Goal: Task Accomplishment & Management: Use online tool/utility

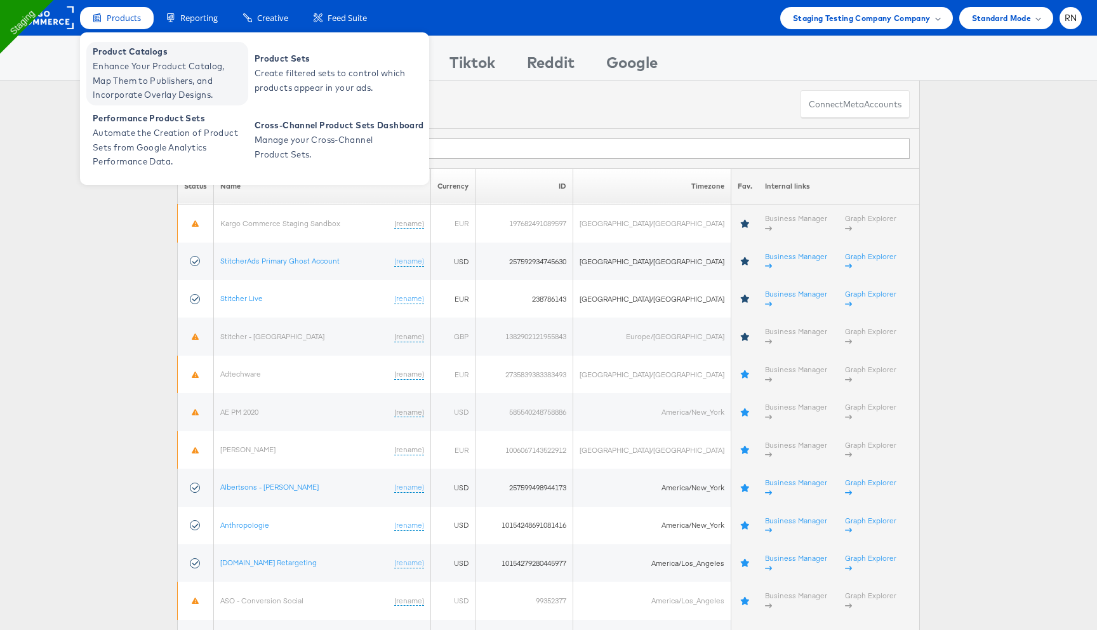
click at [151, 77] on span "Enhance Your Product Catalog, Map Them to Publishers, and Incorporate Overlay D…" at bounding box center [169, 80] width 152 height 43
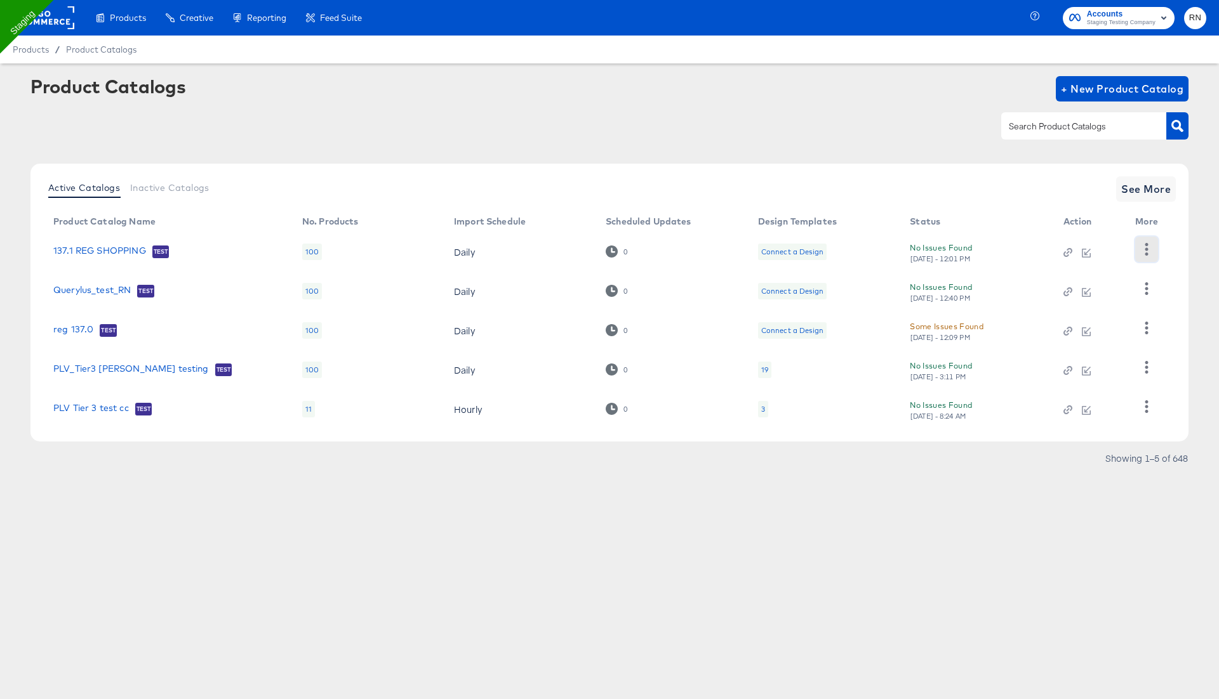
click at [1145, 241] on button "button" at bounding box center [1146, 249] width 22 height 25
click at [1174, 263] on div "Product Catalog Name No. Products Import Schedule Scheduled Updates Design Temp…" at bounding box center [609, 320] width 1132 height 217
click at [1145, 285] on icon "button" at bounding box center [1146, 288] width 3 height 12
click at [1167, 305] on td "Changelog HUD Checks (Internal) Pause Delete" at bounding box center [1149, 291] width 48 height 39
click at [1146, 331] on icon "button" at bounding box center [1146, 328] width 12 height 12
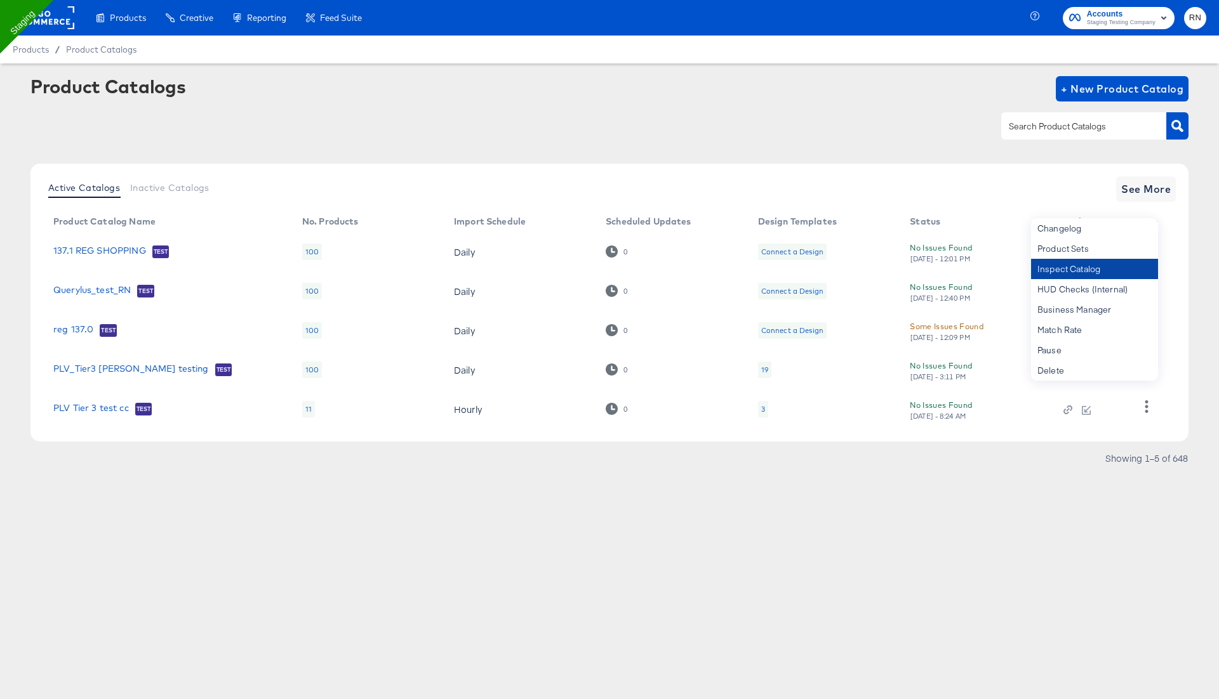
click at [1114, 261] on div "Inspect Catalog" at bounding box center [1094, 269] width 127 height 20
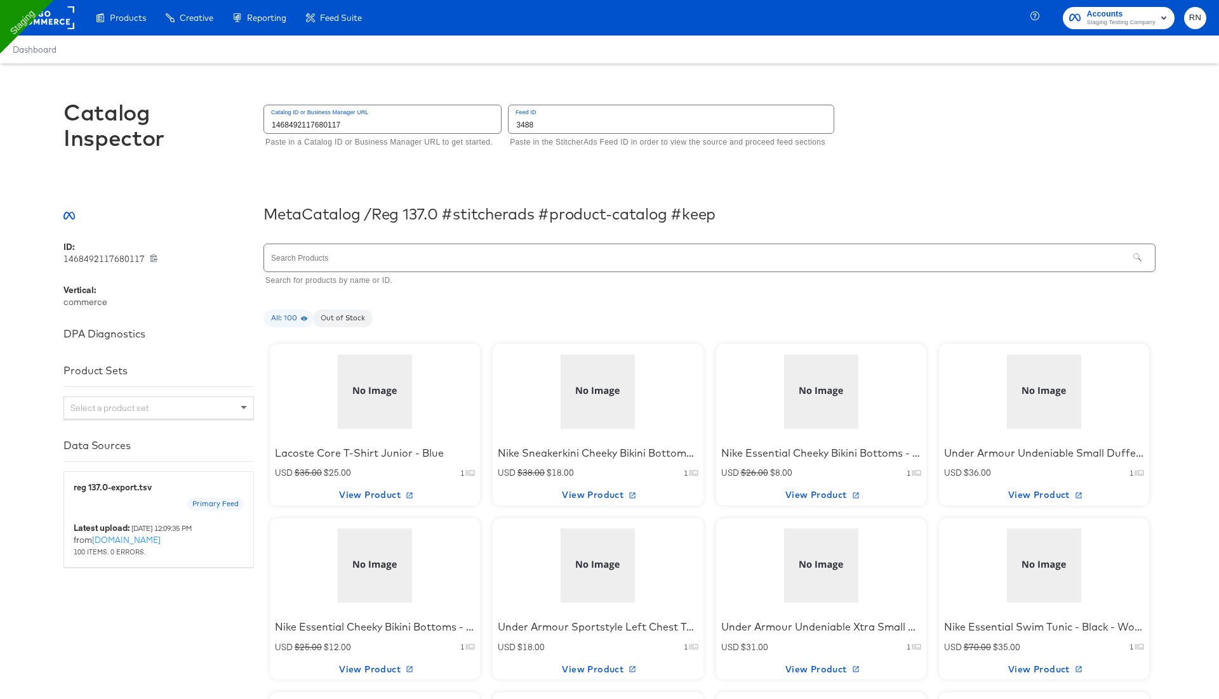
click at [387, 393] on div at bounding box center [375, 391] width 108 height 79
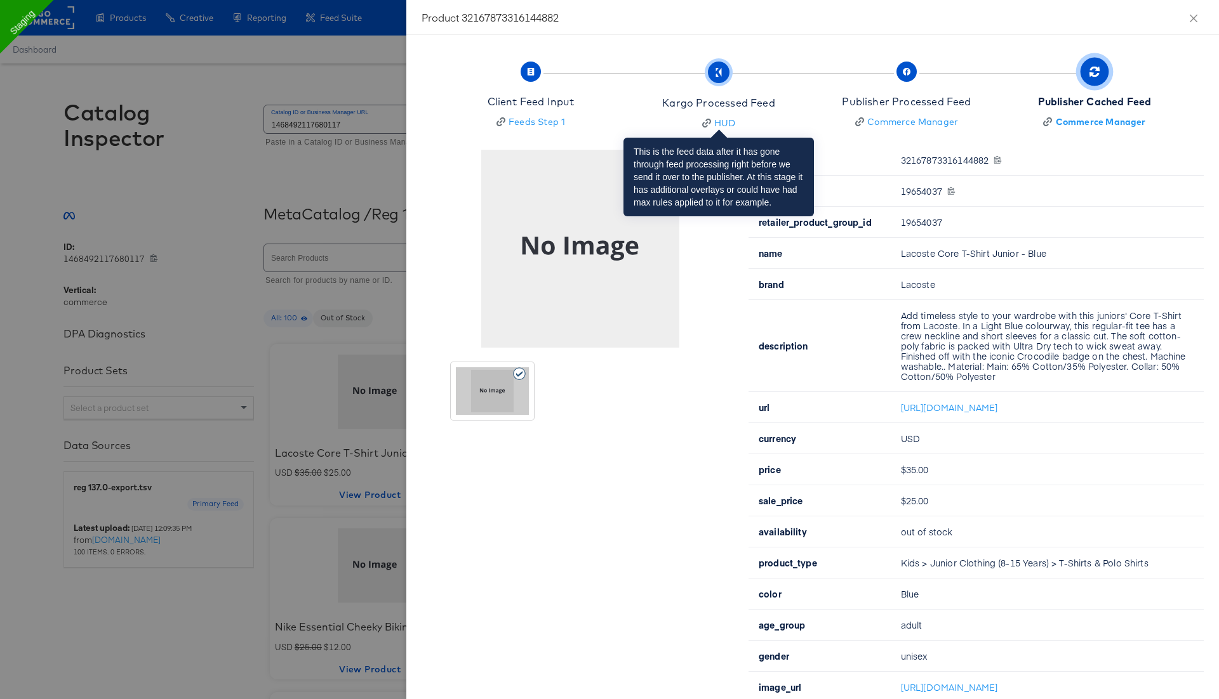
click at [725, 86] on span "Kargo Processed Feed HUD" at bounding box center [718, 97] width 112 height 64
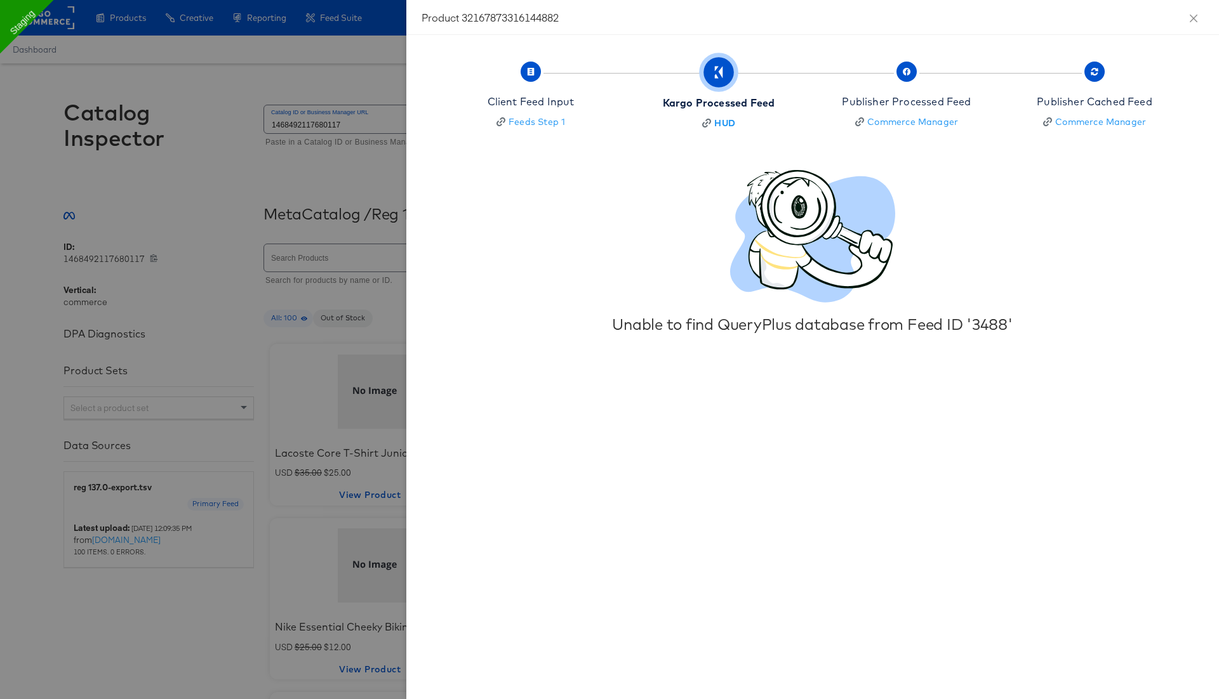
click at [330, 182] on div at bounding box center [609, 349] width 1219 height 699
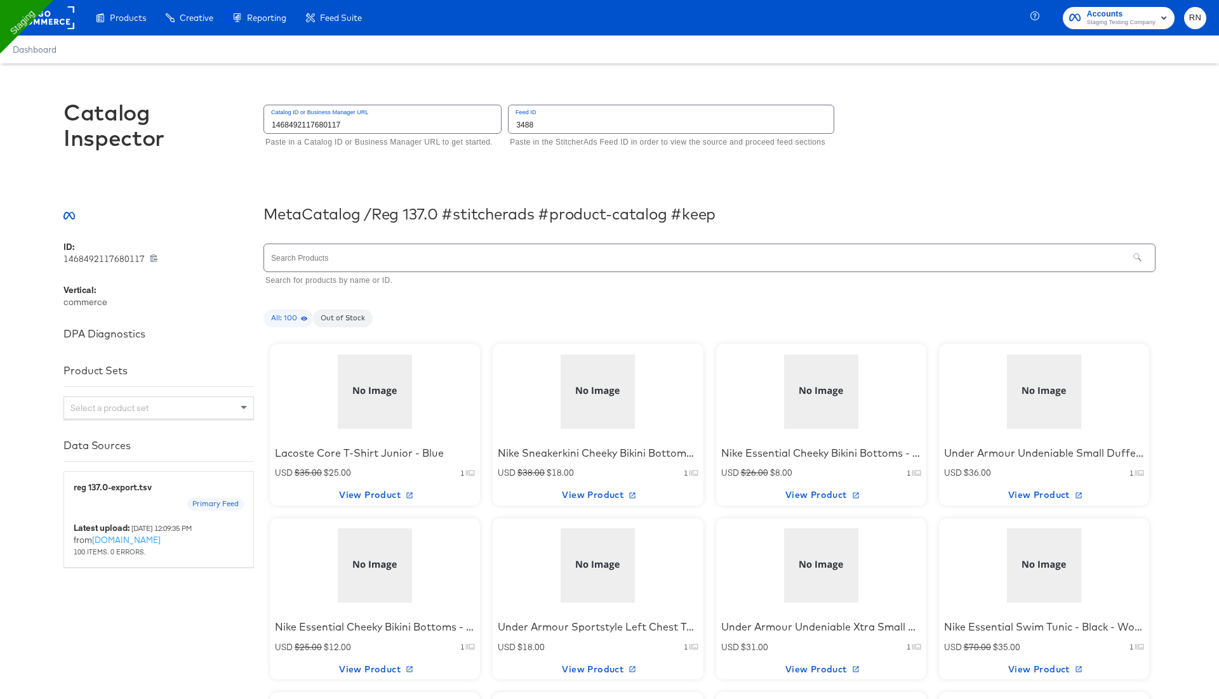
click at [360, 416] on div at bounding box center [375, 391] width 108 height 79
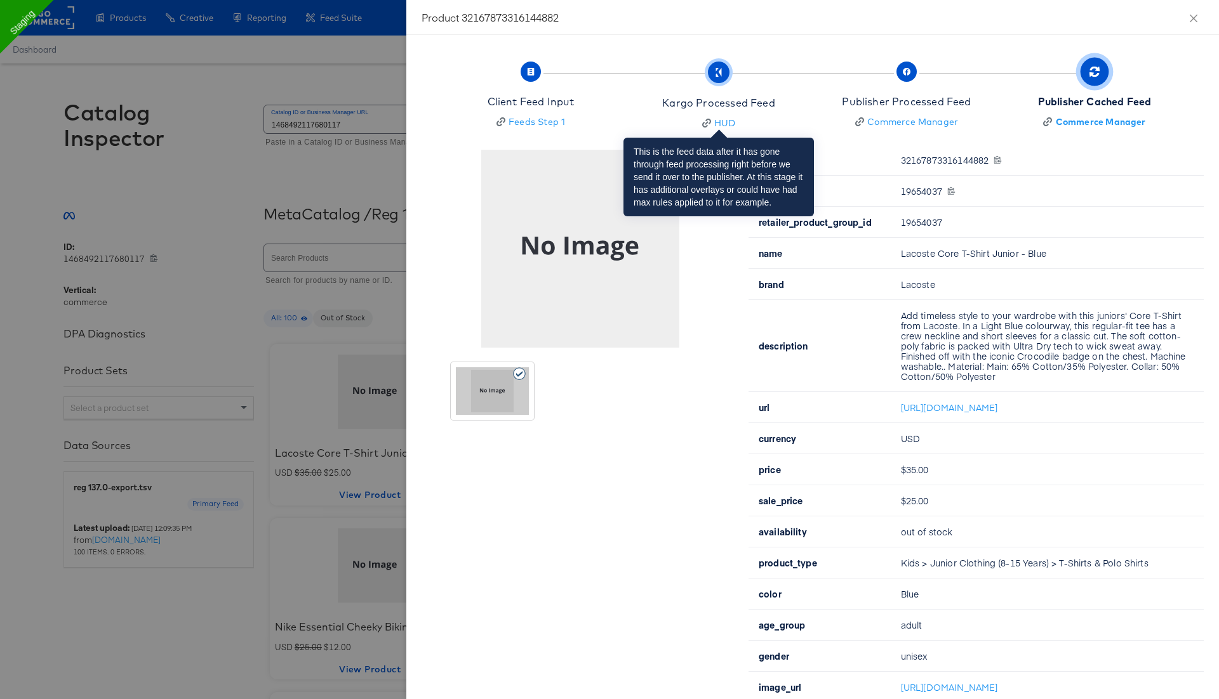
click at [739, 98] on div "Kargo Processed Feed" at bounding box center [718, 103] width 112 height 15
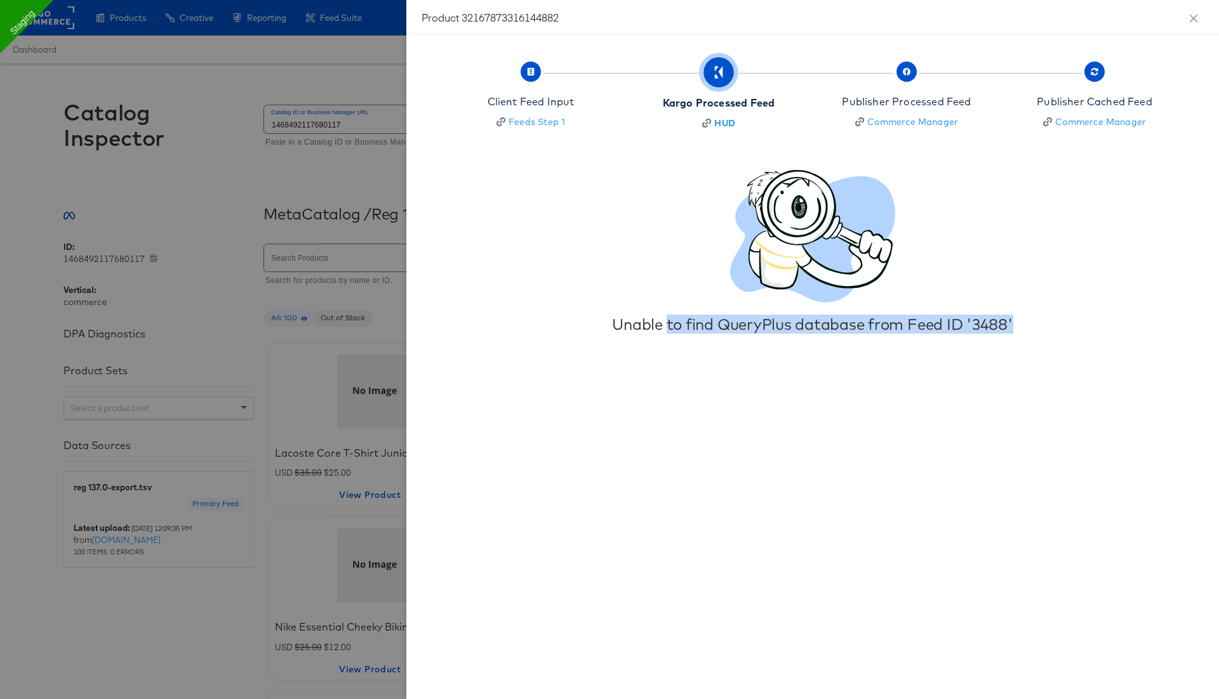
drag, startPoint x: 665, startPoint y: 331, endPoint x: 1012, endPoint y: 334, distance: 346.6
click at [1012, 334] on div "Client Feed Input Feeds Step 1 Kargo Processed Feed HUD Publisher Processed Fee…" at bounding box center [812, 367] width 812 height 665
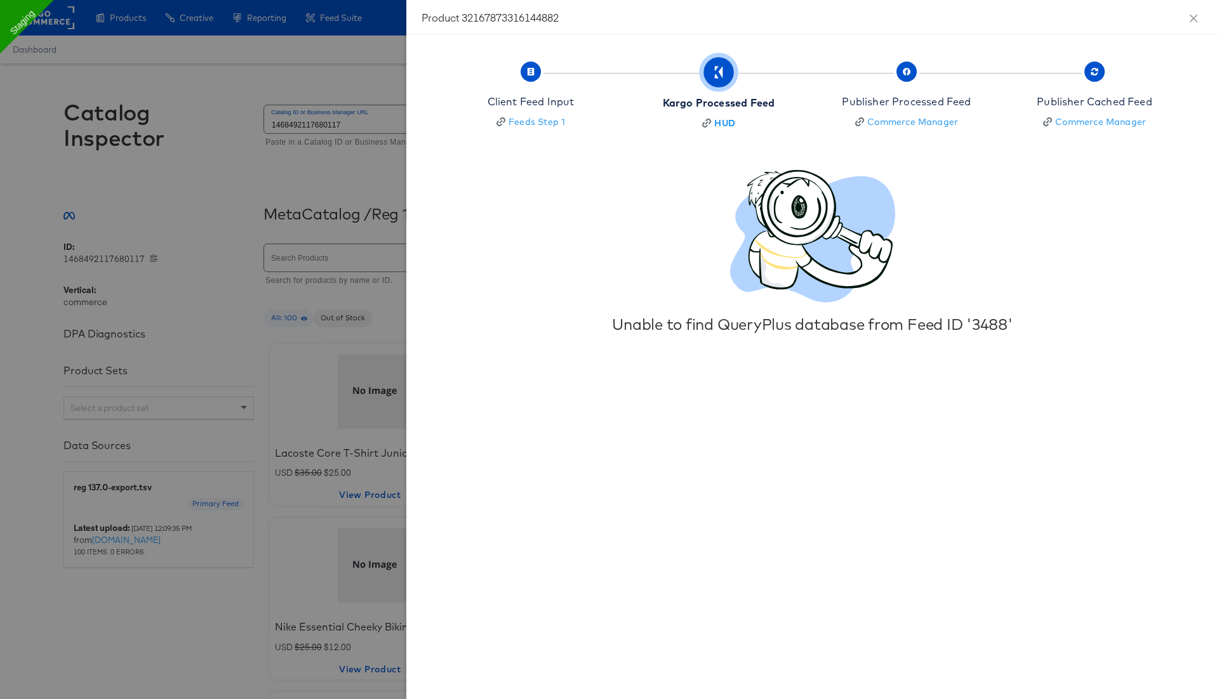
click at [344, 162] on div at bounding box center [609, 349] width 1219 height 699
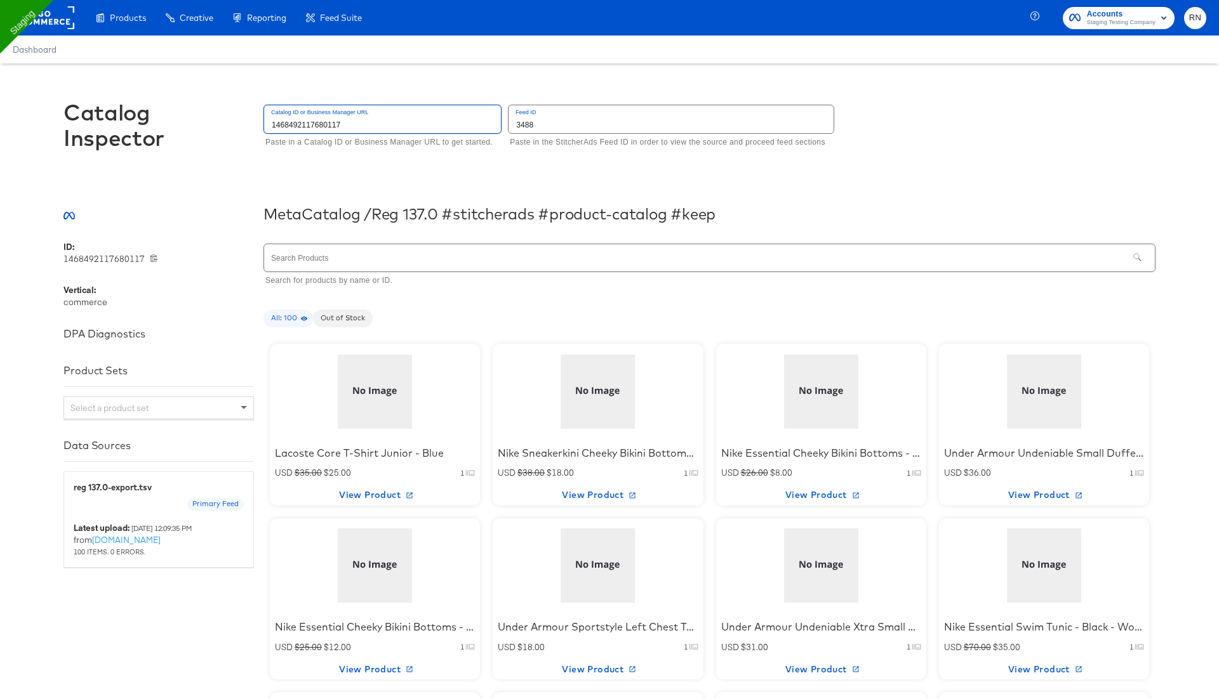
drag, startPoint x: 341, startPoint y: 126, endPoint x: 268, endPoint y: 123, distance: 72.4
click at [268, 123] on input "1468492117680117" at bounding box center [382, 118] width 237 height 27
click at [908, 113] on div "Catalog ID or Business Manager URL 1468492117680117 Paste in a Catalog ID or Bu…" at bounding box center [709, 126] width 892 height 49
click at [570, 413] on div at bounding box center [598, 391] width 108 height 79
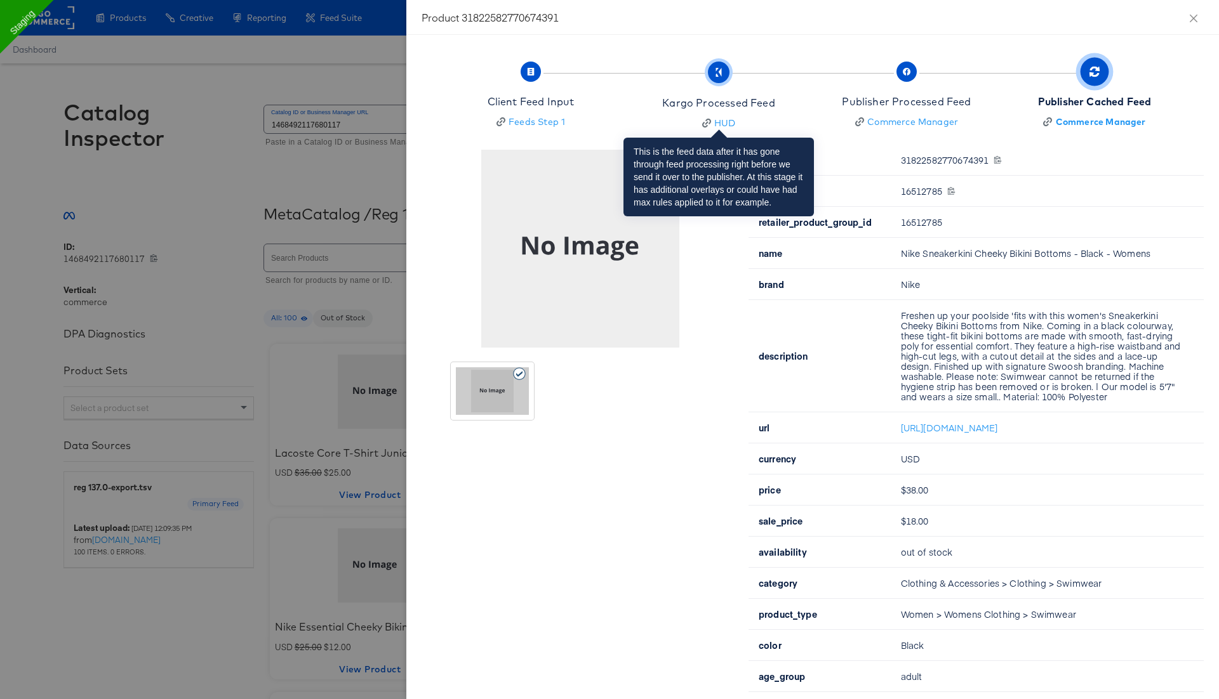
click at [738, 97] on div "Kargo Processed Feed" at bounding box center [718, 103] width 112 height 15
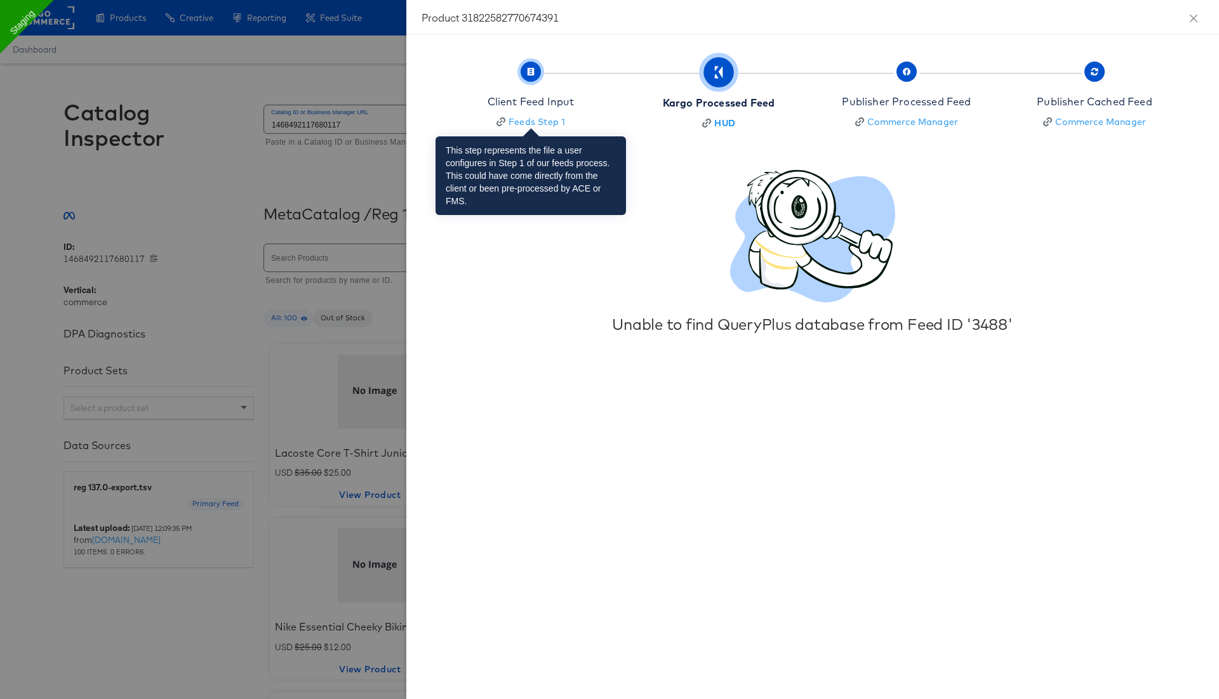
click at [564, 98] on div "Client Feed Input" at bounding box center [530, 102] width 87 height 15
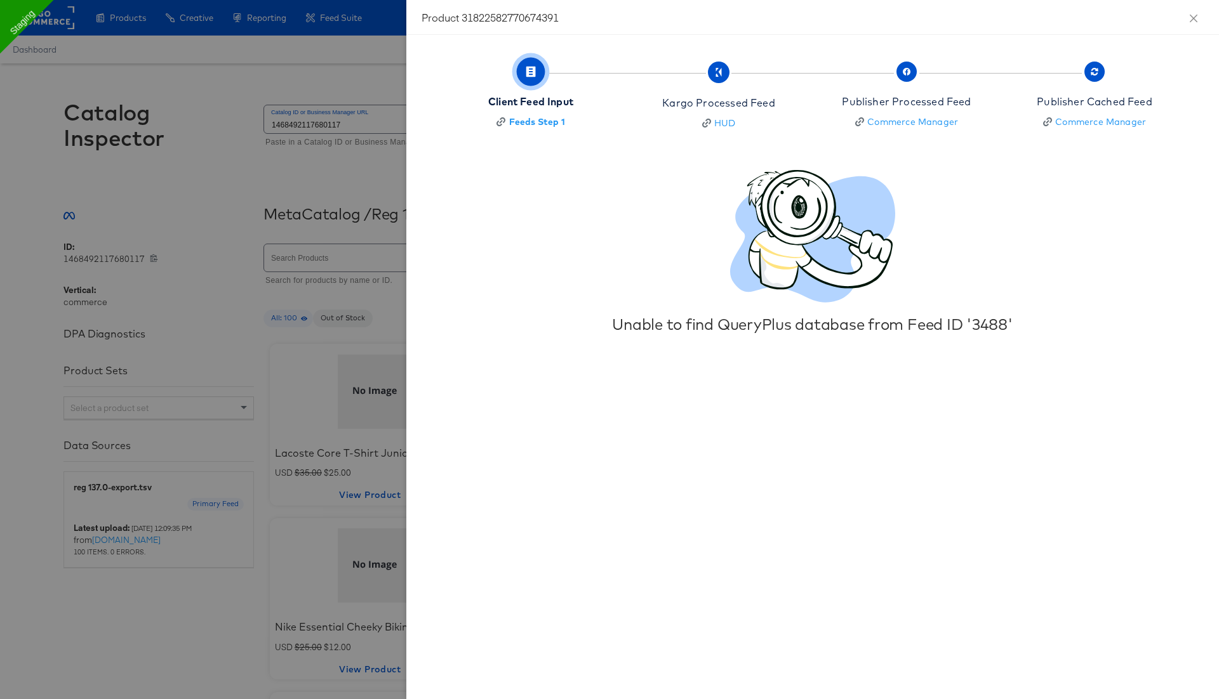
click at [552, 100] on div "Client Feed Input" at bounding box center [530, 102] width 85 height 15
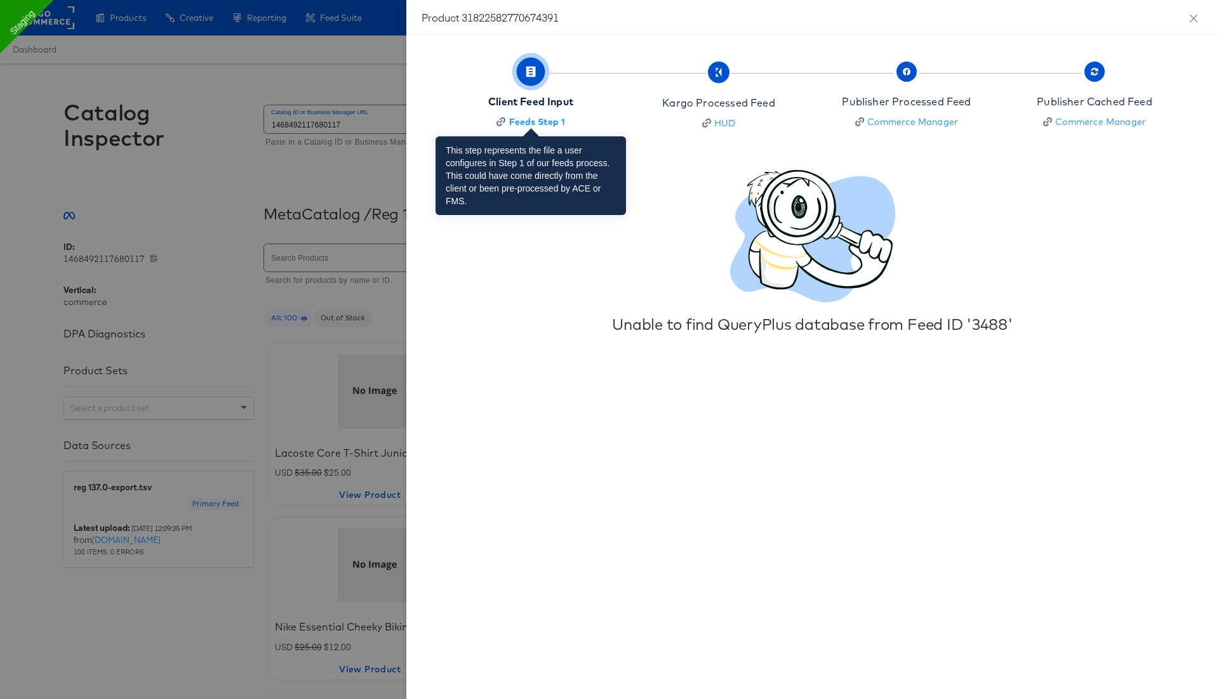
click at [552, 100] on div "Client Feed Input" at bounding box center [530, 102] width 85 height 15
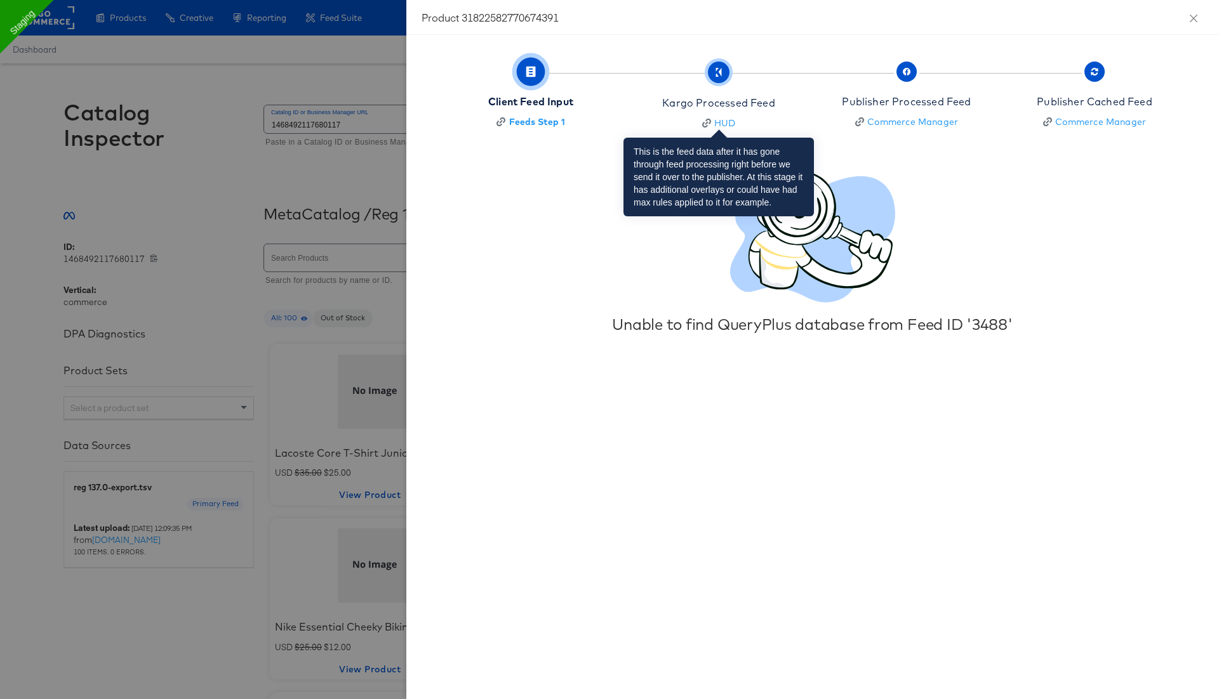
click at [754, 102] on div "Kargo Processed Feed" at bounding box center [718, 103] width 112 height 15
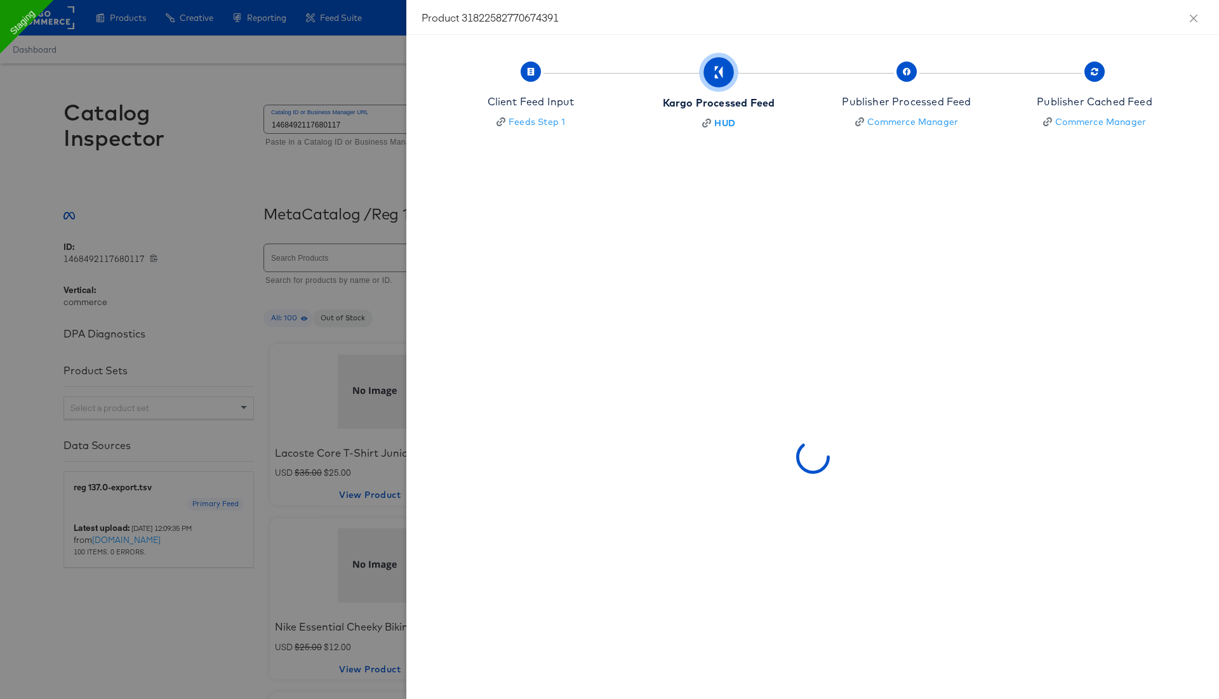
click at [210, 191] on div at bounding box center [609, 349] width 1219 height 699
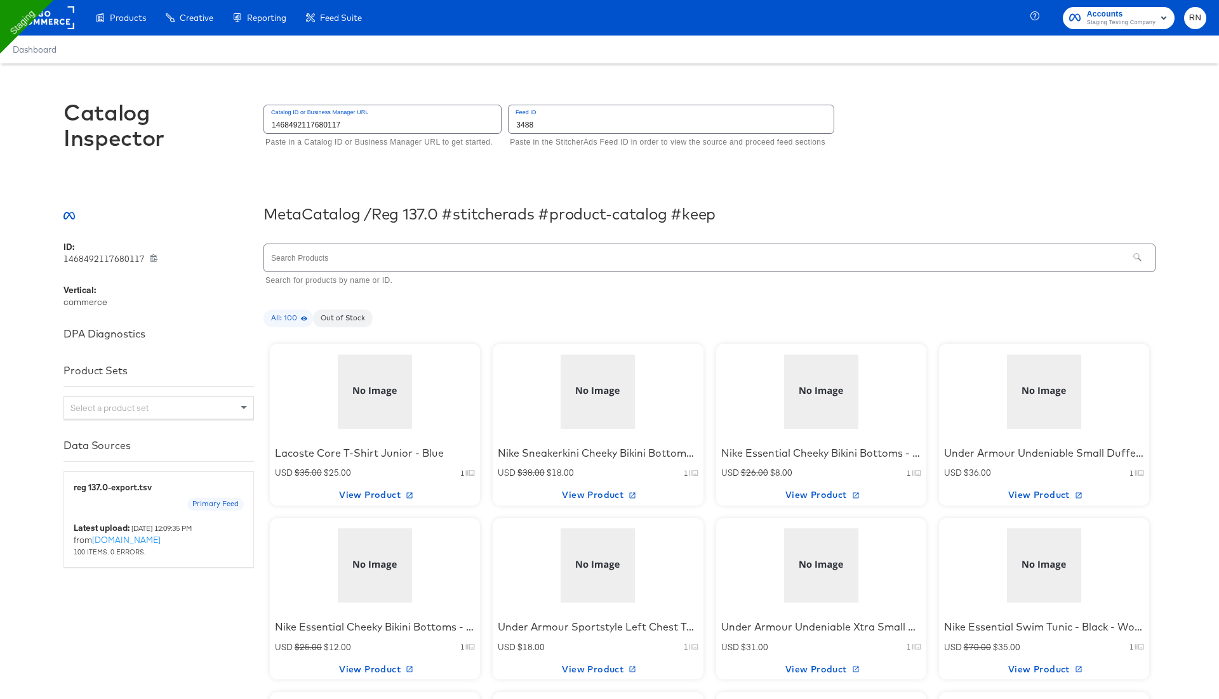
click at [363, 380] on div at bounding box center [375, 391] width 108 height 79
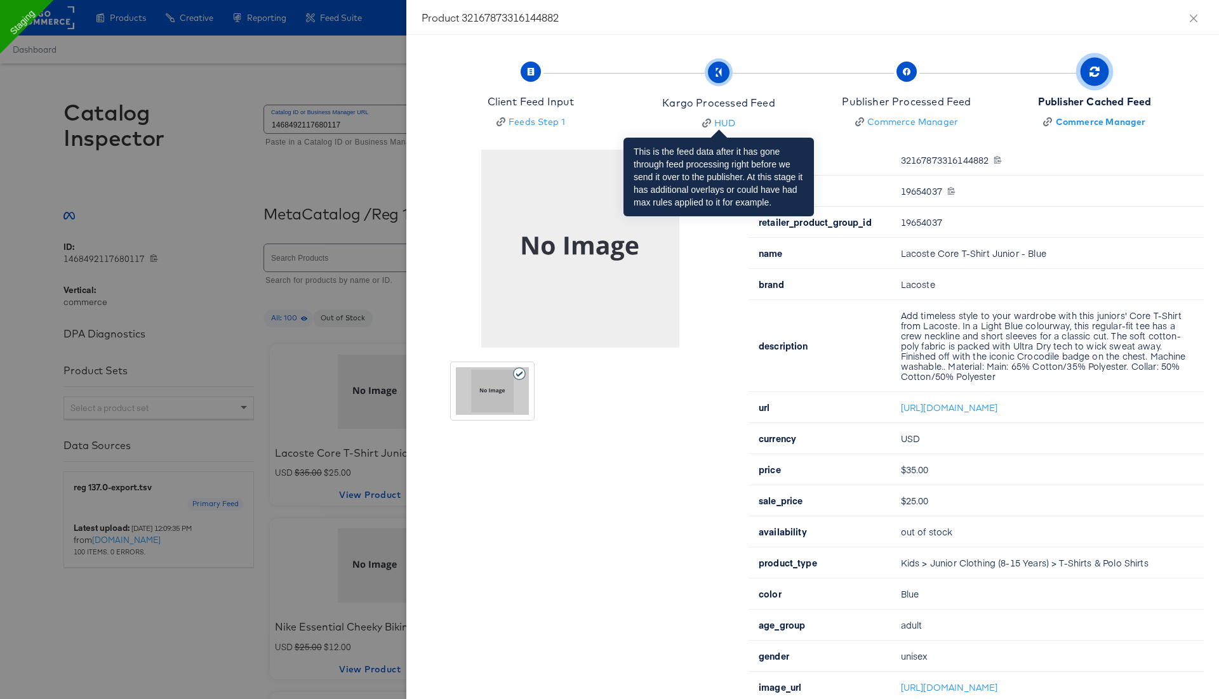
click at [754, 103] on div "Kargo Processed Feed" at bounding box center [718, 103] width 112 height 15
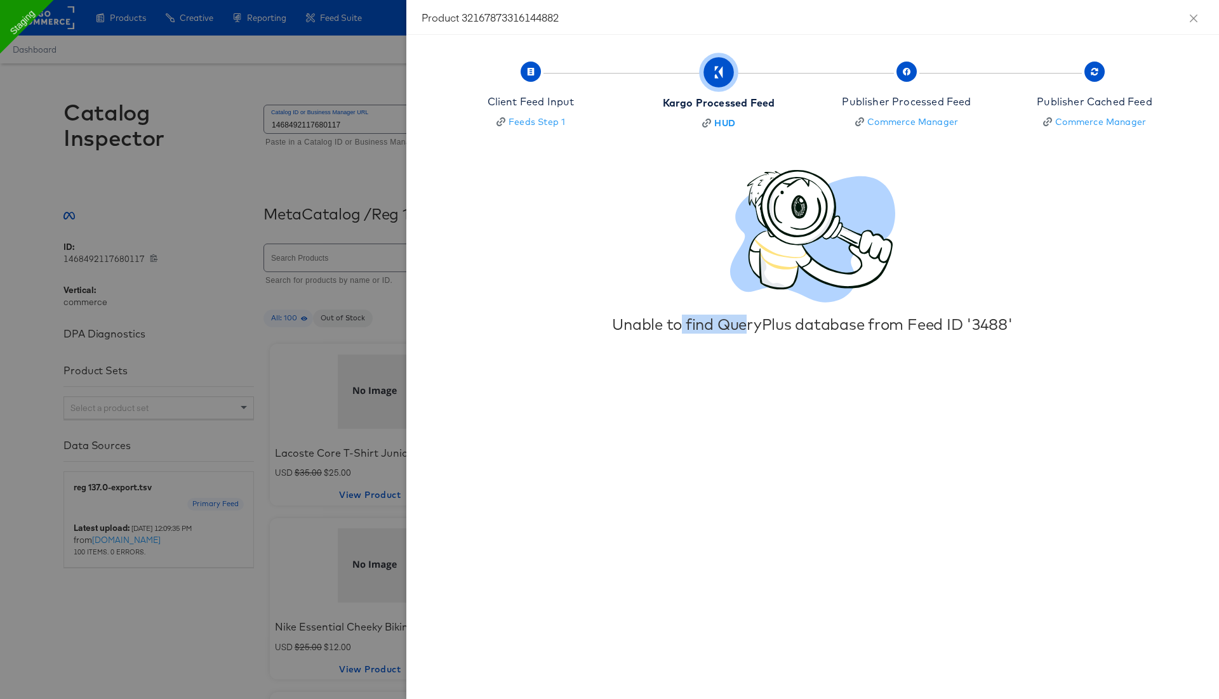
drag, startPoint x: 682, startPoint y: 328, endPoint x: 748, endPoint y: 328, distance: 66.0
click at [748, 328] on div "Unable to find QueryPlus database from Feed ID '3488'" at bounding box center [812, 324] width 586 height 18
click at [370, 147] on div at bounding box center [609, 349] width 1219 height 699
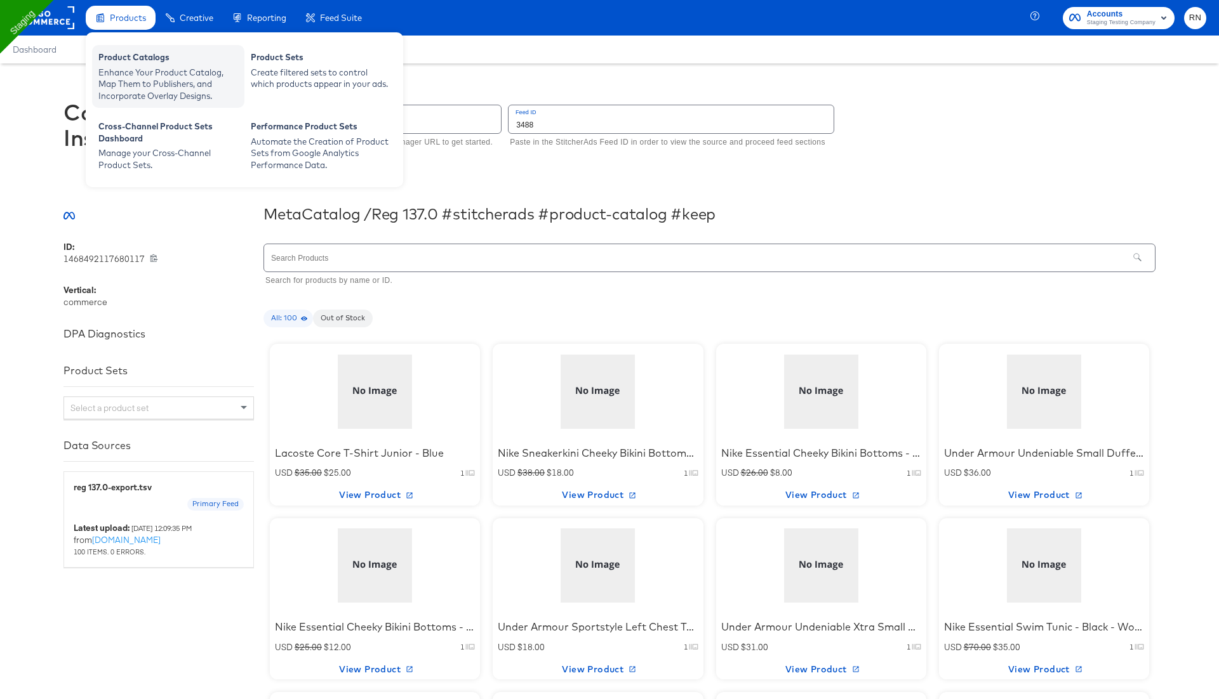
click at [164, 82] on div "Enhance Your Product Catalog, Map Them to Publishers, and Incorporate Overlay D…" at bounding box center [168, 85] width 140 height 36
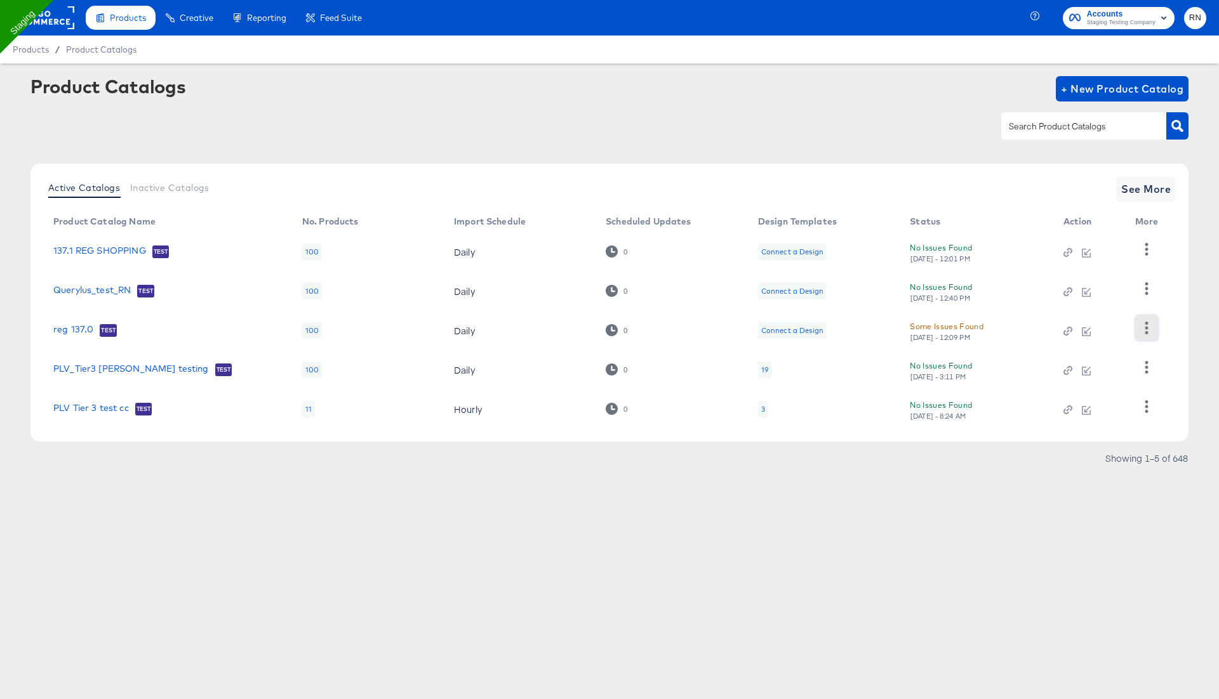
click at [1144, 324] on icon "button" at bounding box center [1146, 328] width 12 height 12
click at [1097, 286] on div "HUD Checks (Internal)" at bounding box center [1094, 289] width 127 height 20
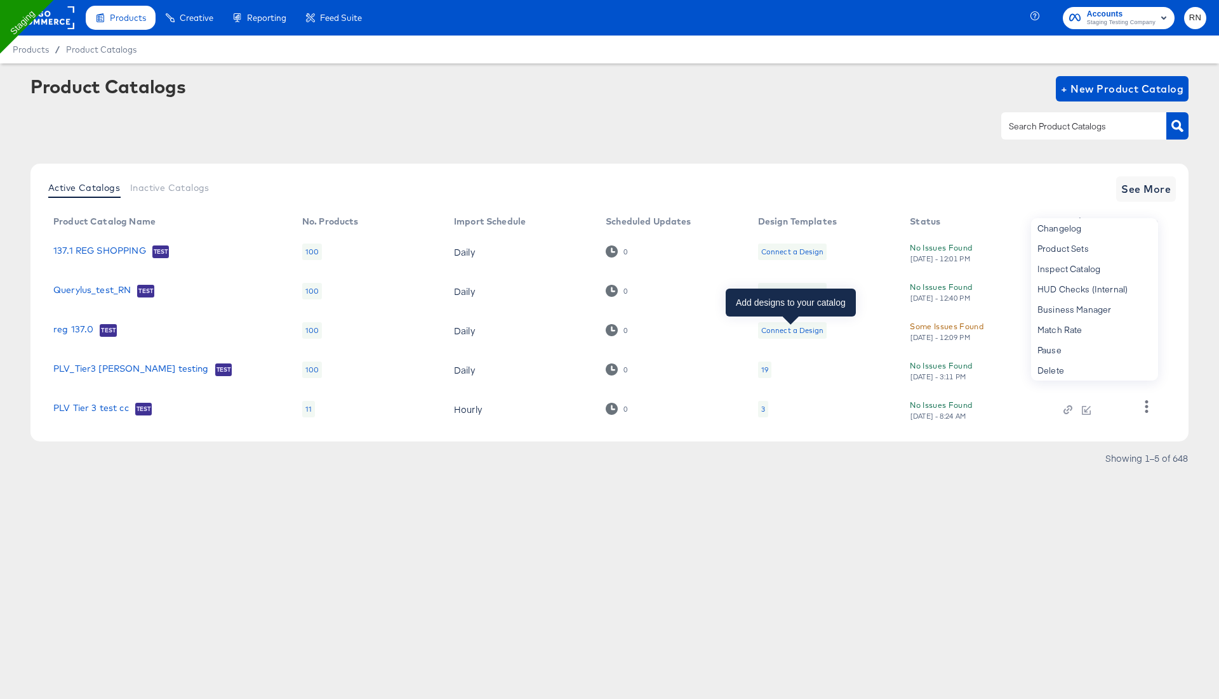
click at [788, 329] on div "Connect a Design" at bounding box center [792, 331] width 62 height 10
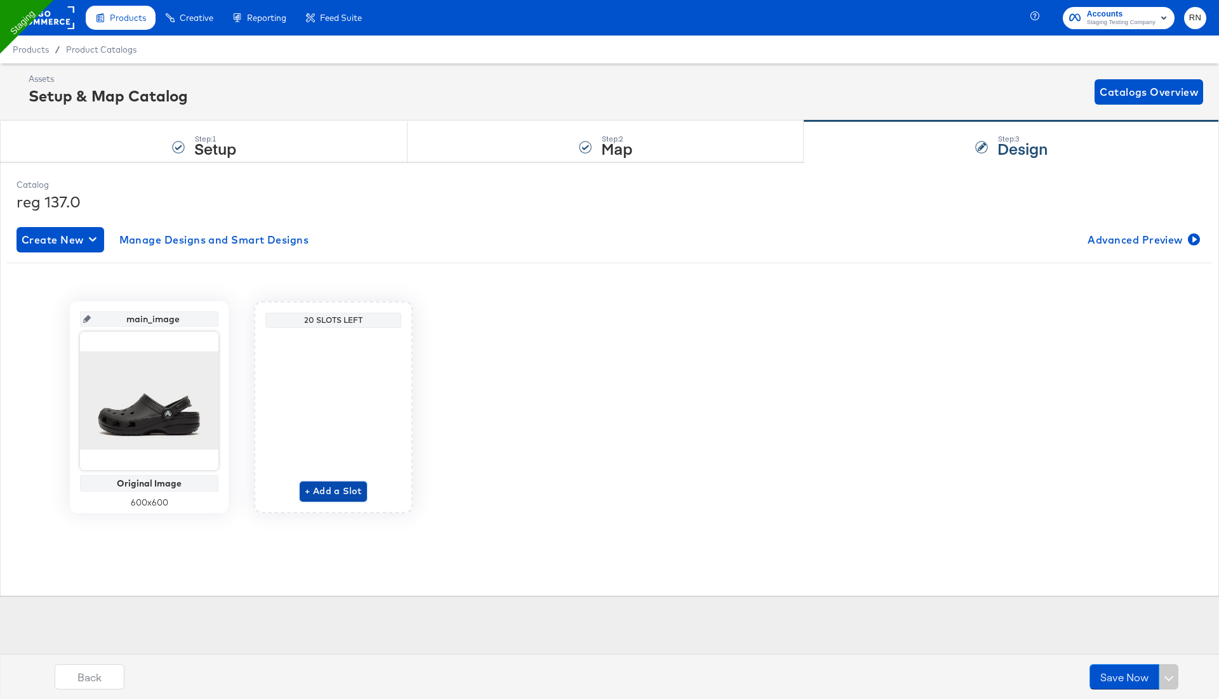
click at [318, 486] on span "+ Add a Slot" at bounding box center [333, 492] width 57 height 16
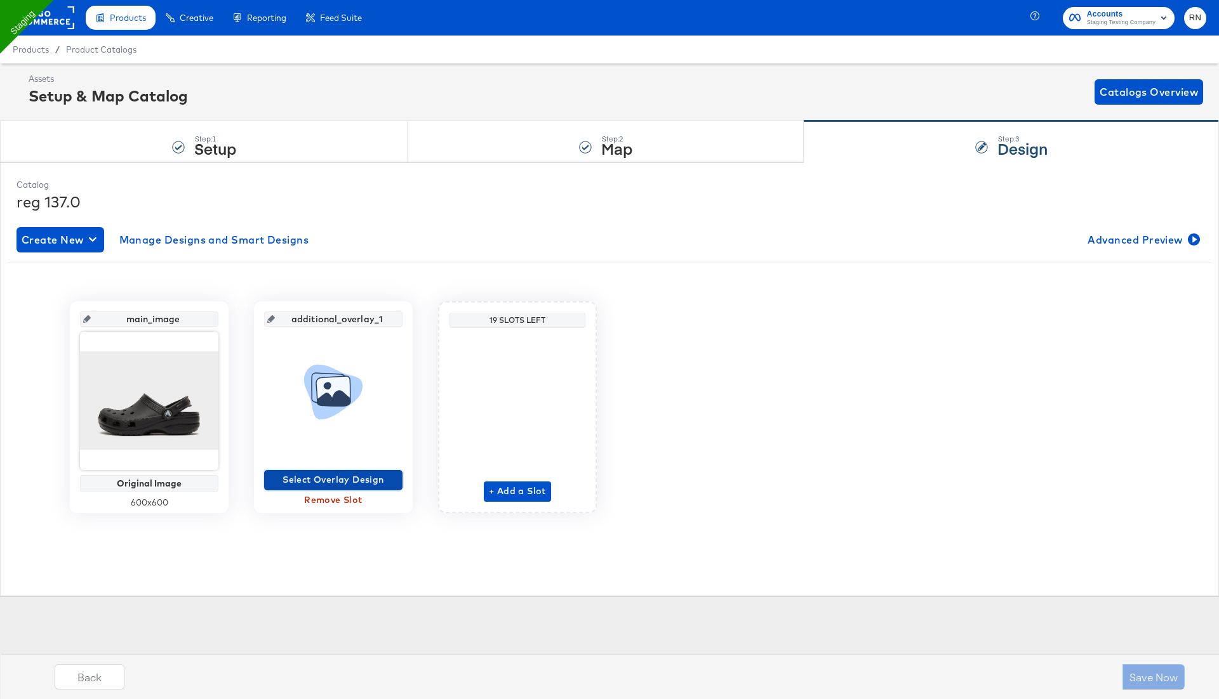
click at [340, 484] on span "Select Overlay Design" at bounding box center [333, 480] width 128 height 16
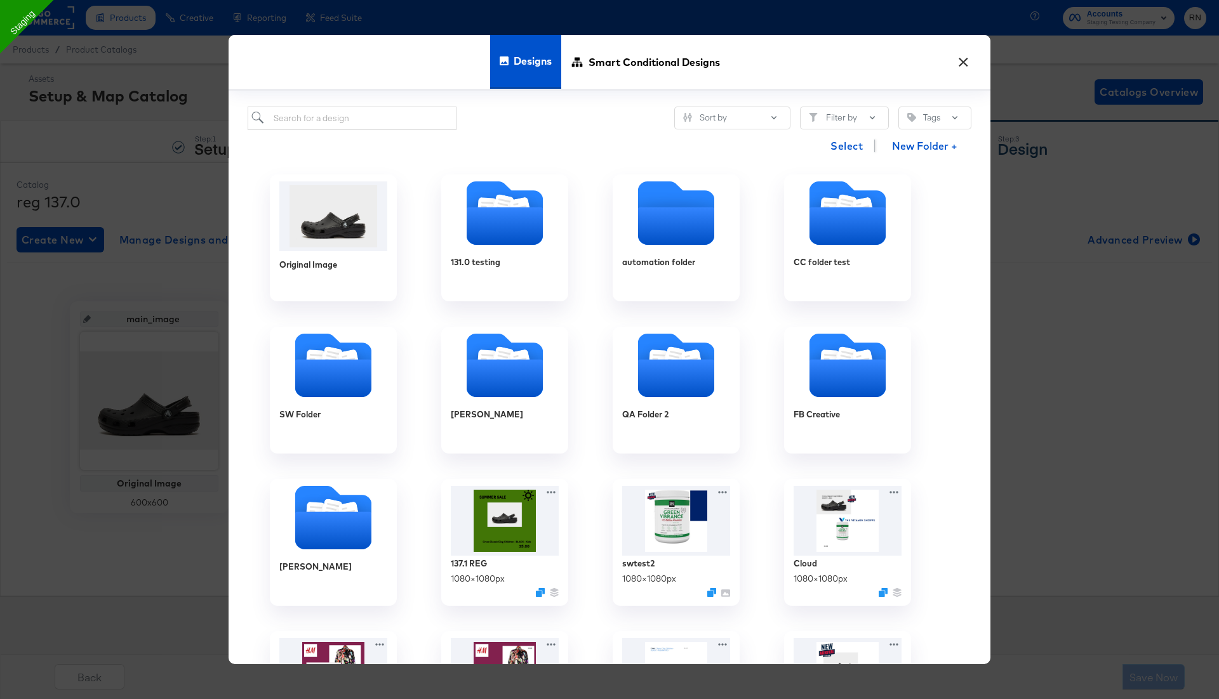
scroll to position [85, 0]
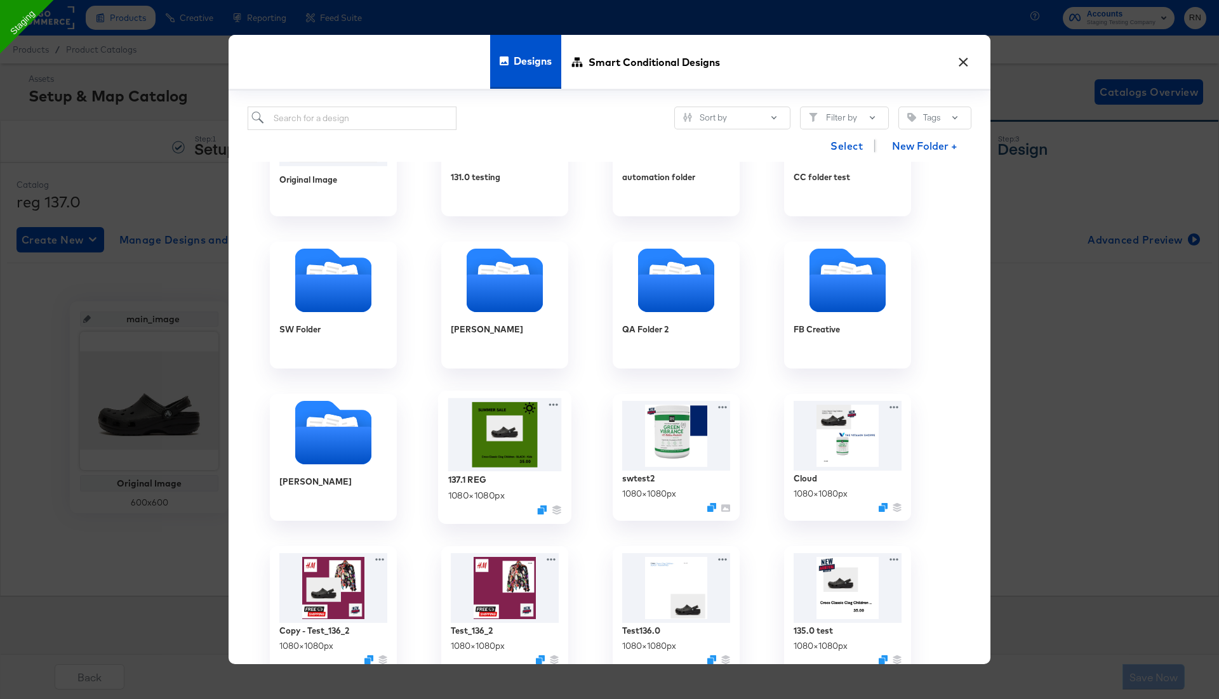
click at [508, 444] on img at bounding box center [505, 436] width 114 height 74
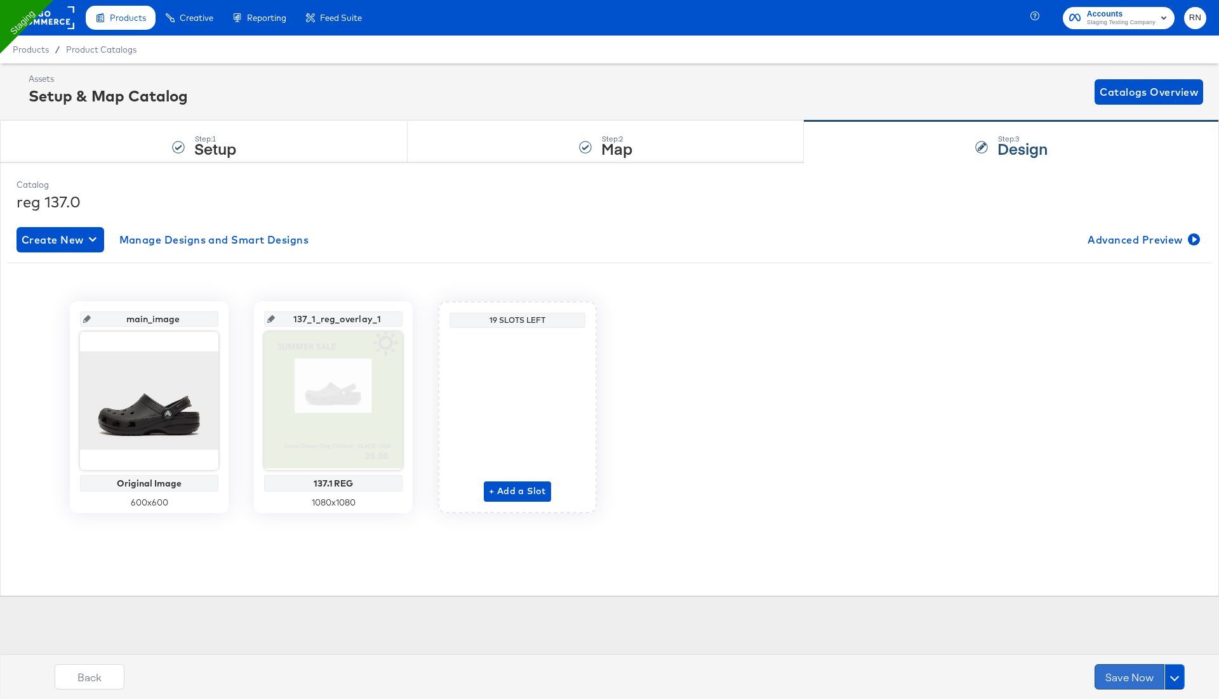
click at [1135, 673] on button "Save Now" at bounding box center [1129, 677] width 70 height 25
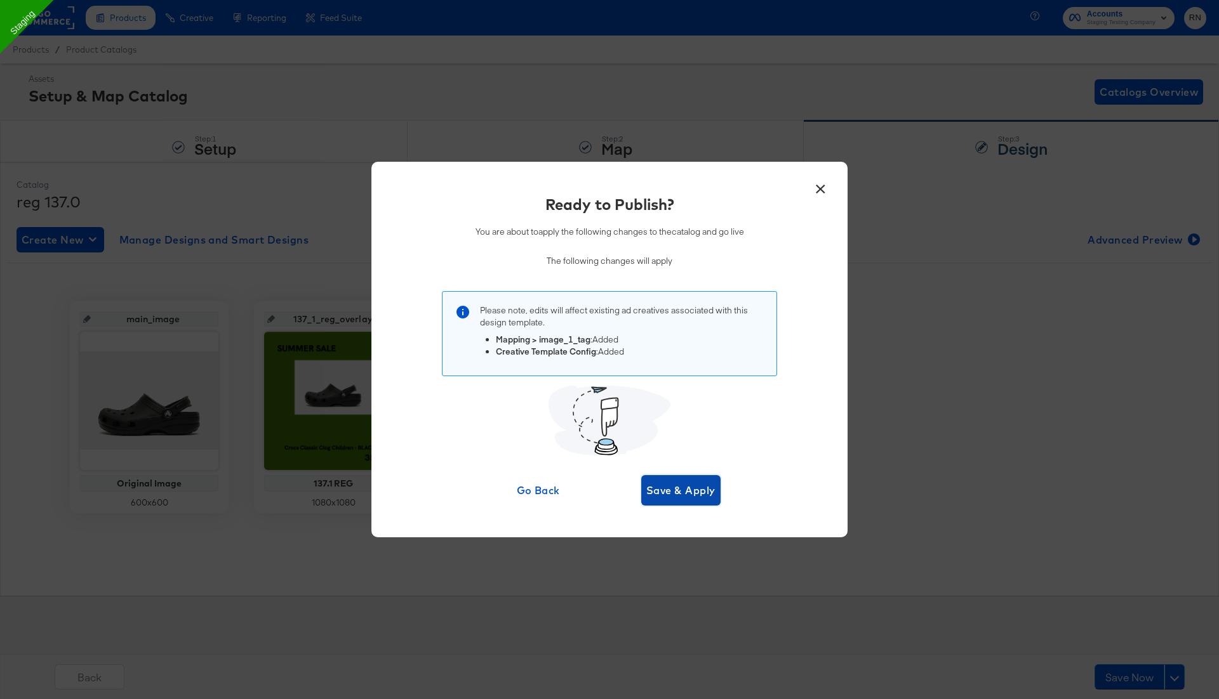
click at [685, 492] on span "Save & Apply" at bounding box center [680, 491] width 69 height 18
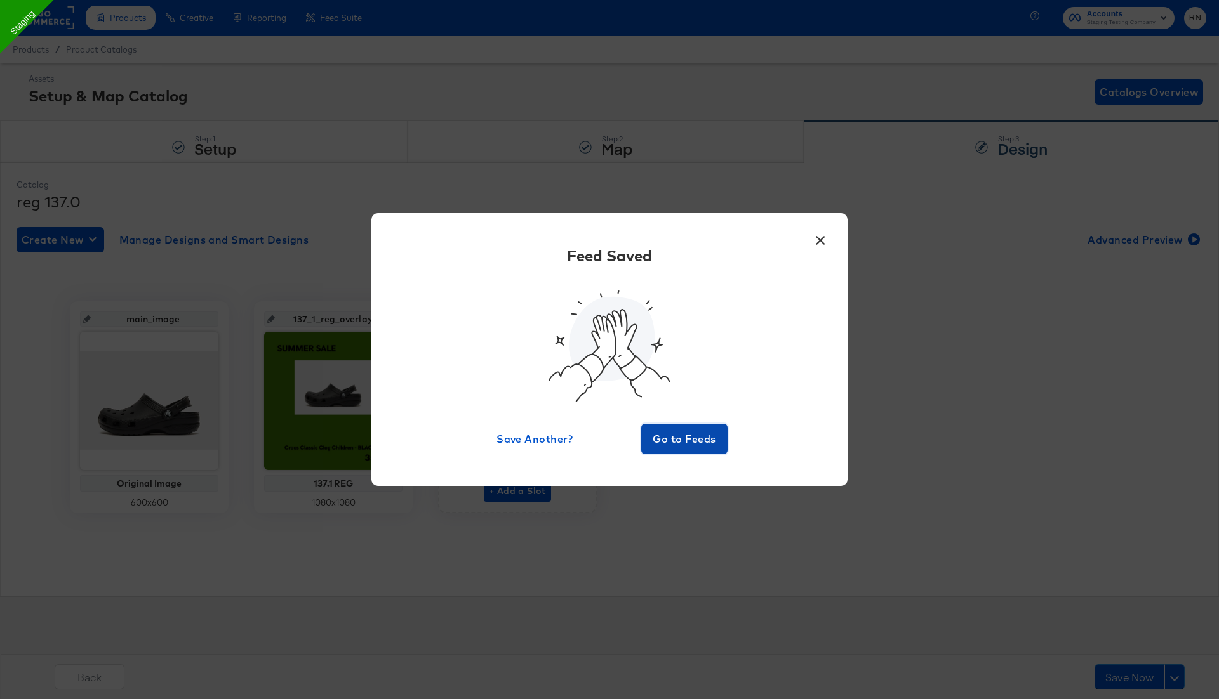
click at [684, 439] on span "Go to Feeds" at bounding box center [684, 439] width 76 height 18
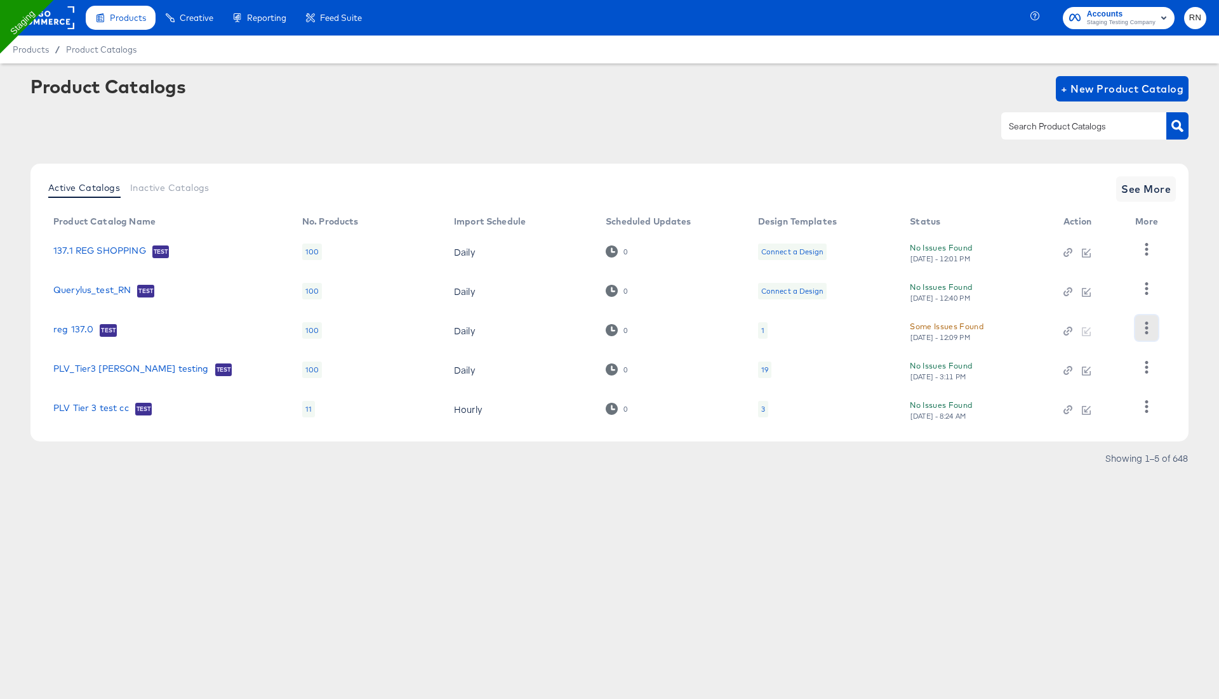
click at [1142, 324] on icon "button" at bounding box center [1146, 328] width 12 height 12
click at [657, 624] on div "Products Products Product Catalogs Enhance Your Product Catalog, Map Them to Pu…" at bounding box center [609, 349] width 1219 height 699
click at [1148, 332] on icon "button" at bounding box center [1146, 328] width 3 height 12
click at [1085, 292] on div "HUD Checks (Internal)" at bounding box center [1094, 289] width 127 height 20
click at [62, 326] on link "reg 137.0" at bounding box center [73, 330] width 40 height 13
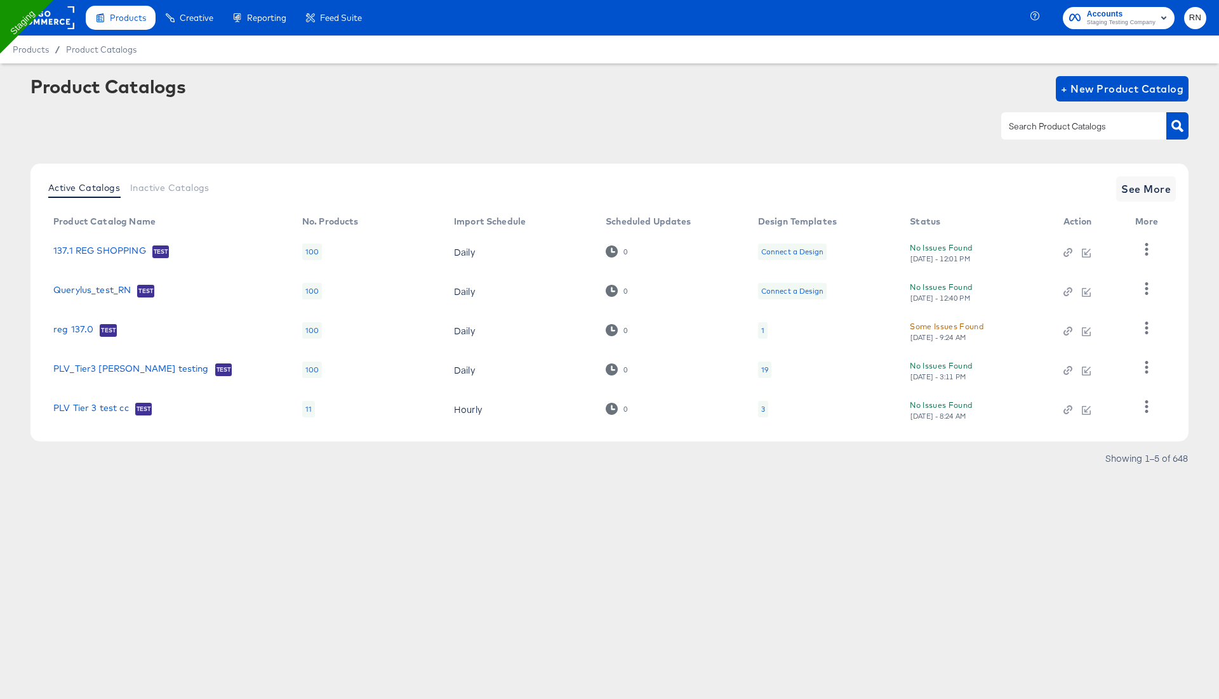
click at [767, 328] on td "1" at bounding box center [824, 330] width 152 height 39
click at [763, 328] on div "1" at bounding box center [762, 331] width 3 height 10
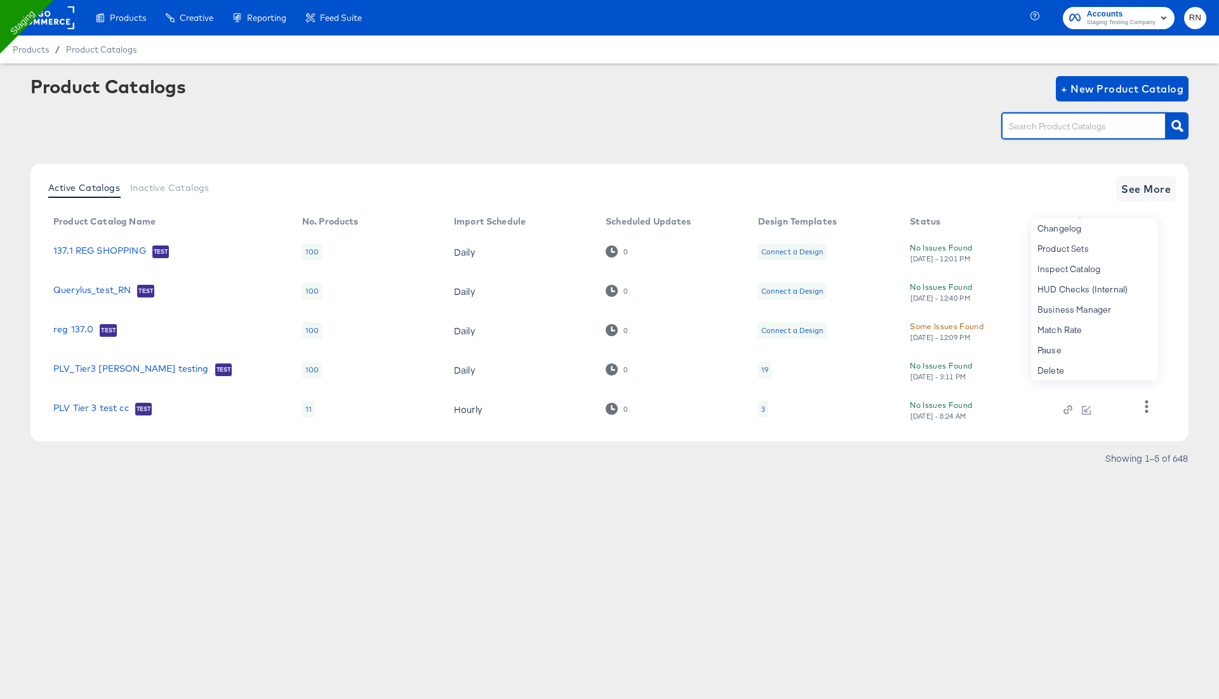
click at [1098, 128] on input "text" at bounding box center [1073, 126] width 135 height 15
type input "home lis"
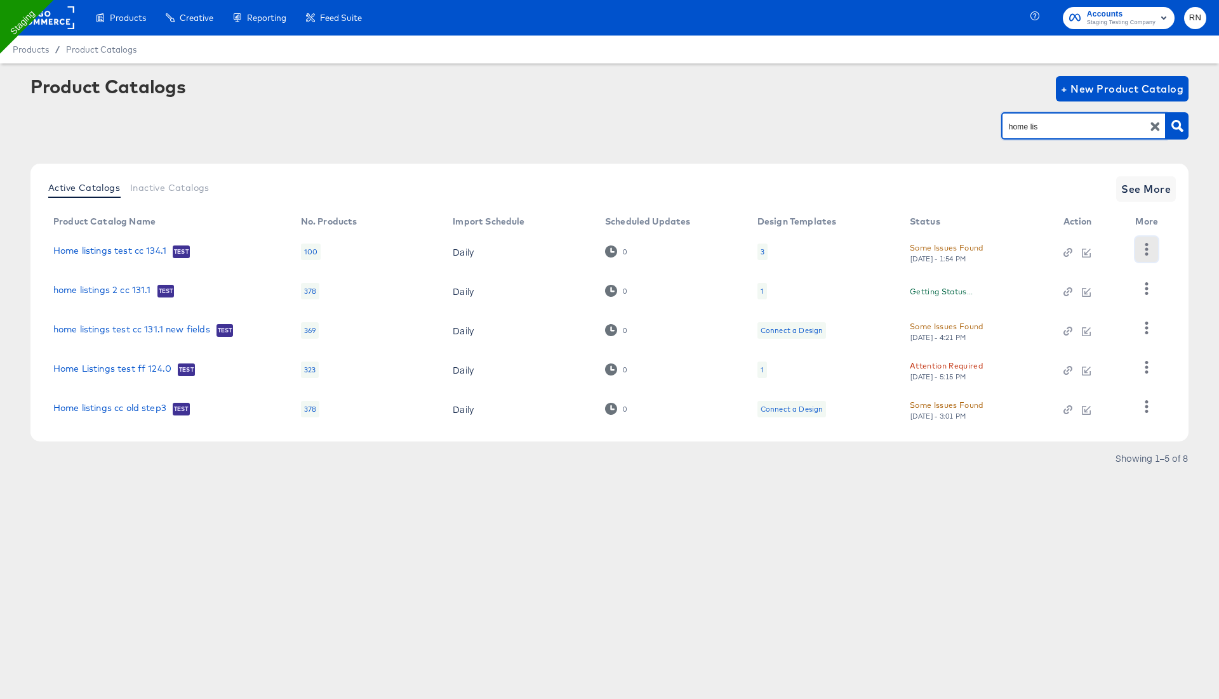
click at [1152, 244] on icon "button" at bounding box center [1146, 249] width 12 height 12
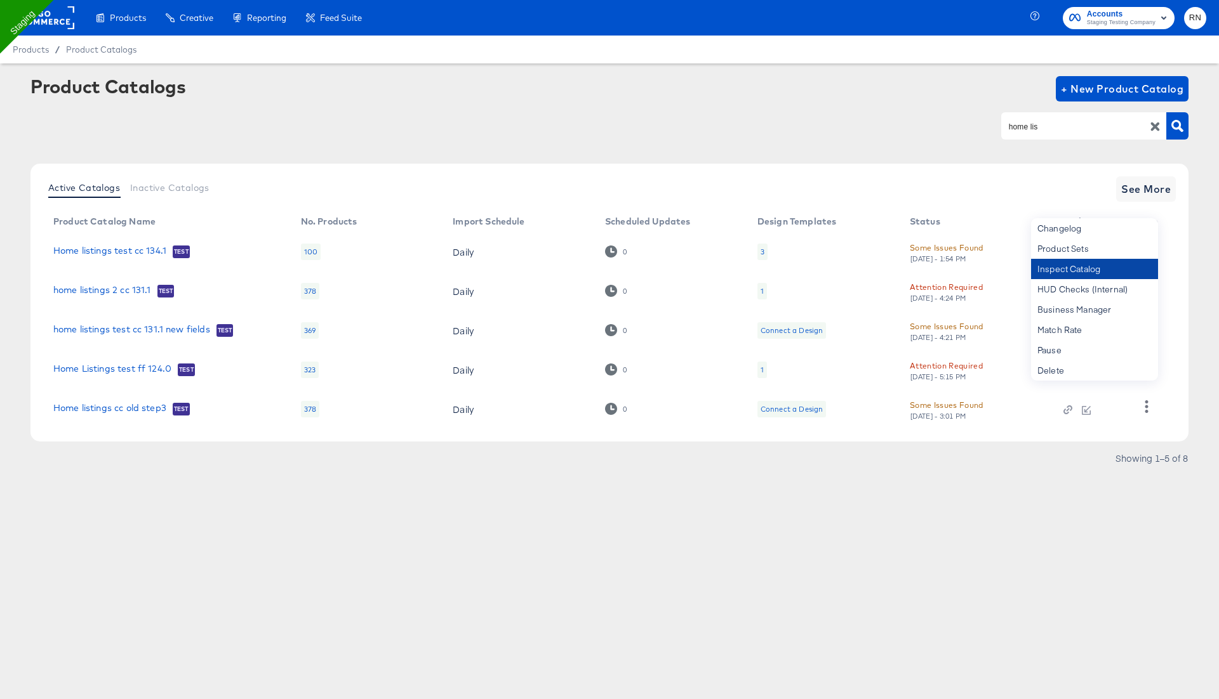
click at [1094, 268] on div "Inspect Catalog" at bounding box center [1094, 269] width 127 height 20
click at [880, 112] on div "home lis" at bounding box center [609, 126] width 1158 height 29
click at [1144, 292] on icon "button" at bounding box center [1146, 288] width 12 height 12
click at [1128, 274] on div "Inspect Catalog" at bounding box center [1094, 269] width 127 height 20
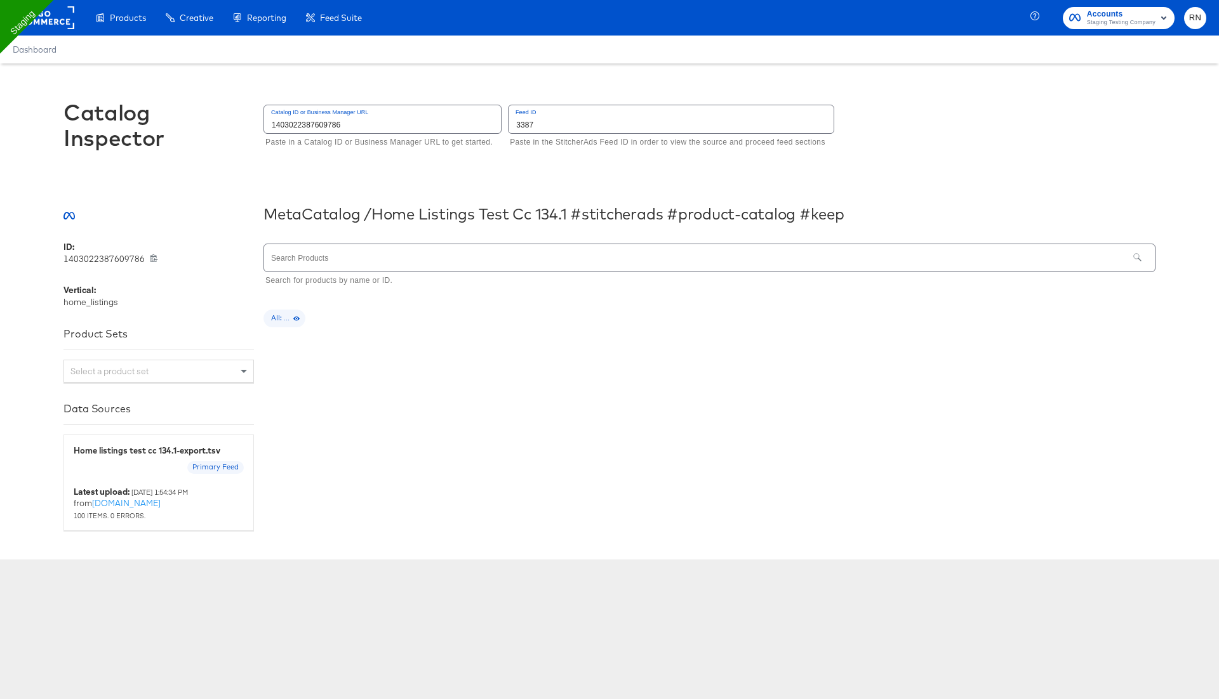
click at [294, 314] on span "All: ..." at bounding box center [284, 319] width 42 height 10
click at [280, 317] on span "All: ..." at bounding box center [284, 319] width 42 height 10
click at [231, 375] on div "Select a product set" at bounding box center [158, 372] width 189 height 22
click at [200, 396] on div "All Home Listings (100)" at bounding box center [159, 394] width 190 height 22
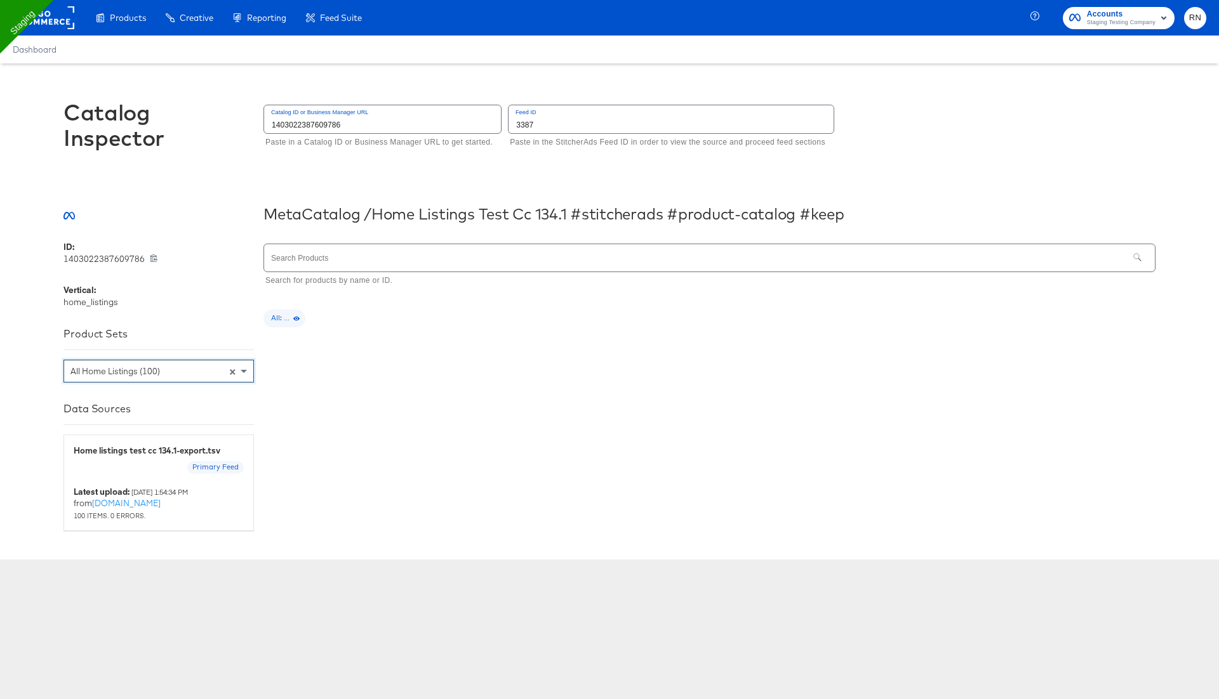
click at [388, 377] on div "Search Products Search for products by name or ID. All: ..." at bounding box center [709, 385] width 892 height 289
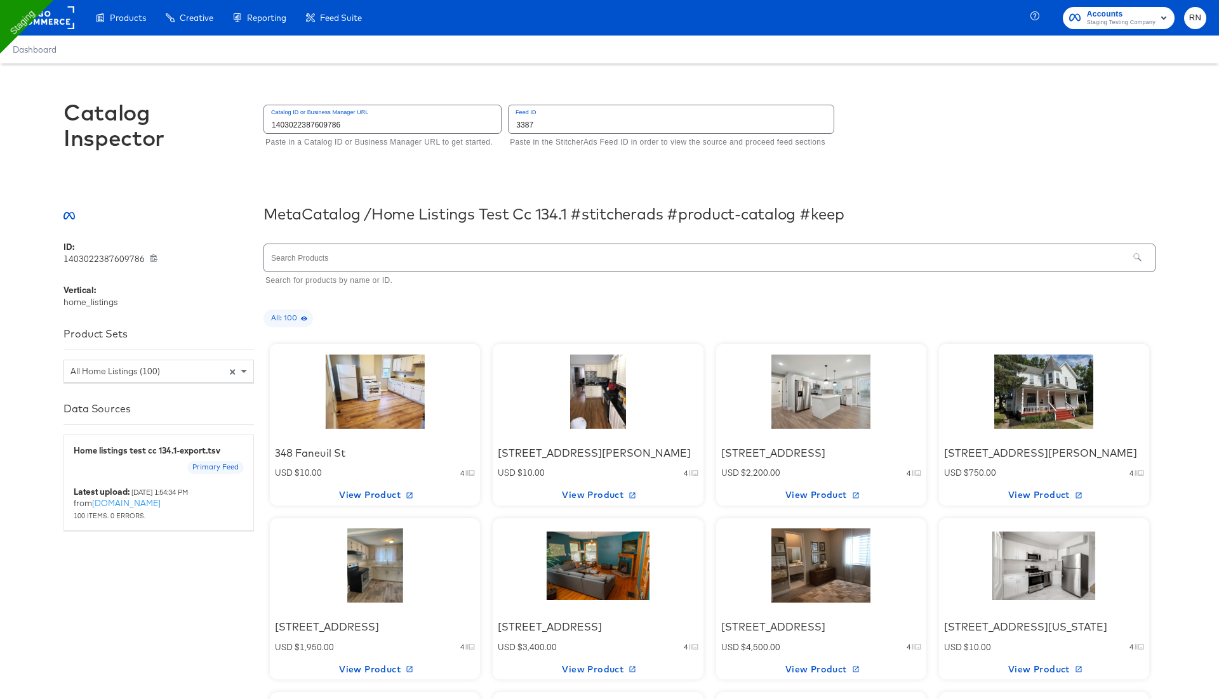
click at [367, 403] on div at bounding box center [375, 391] width 108 height 79
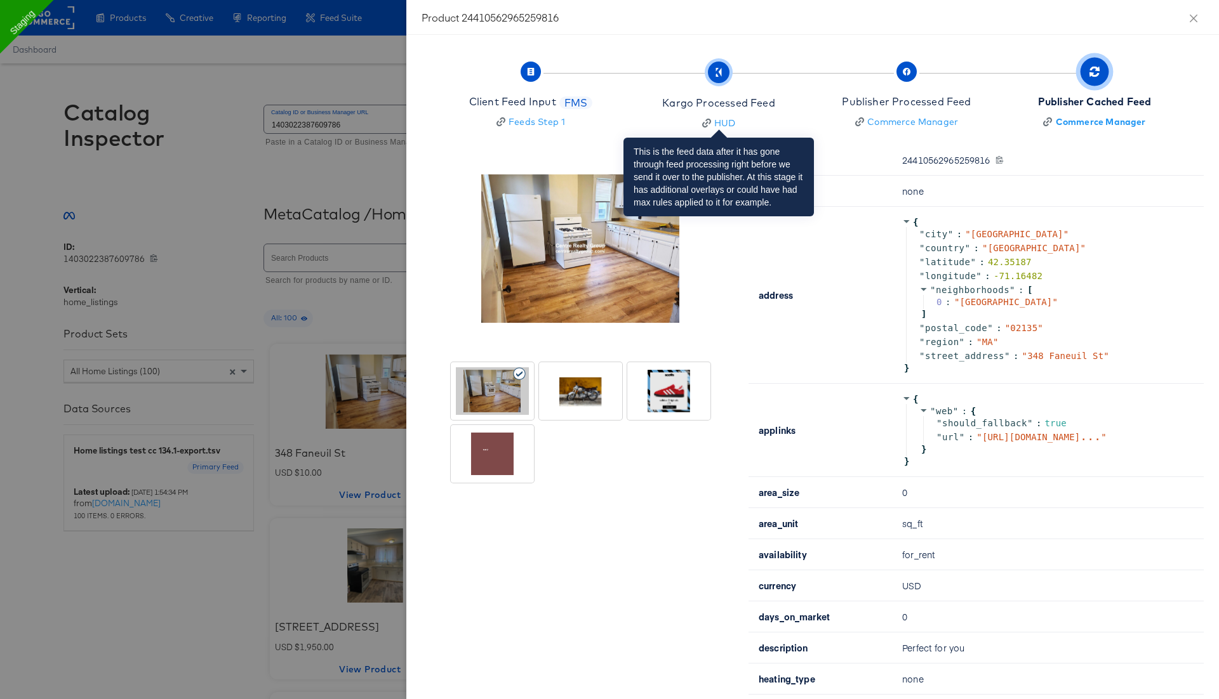
click at [738, 102] on div "Kargo Processed Feed" at bounding box center [718, 103] width 112 height 15
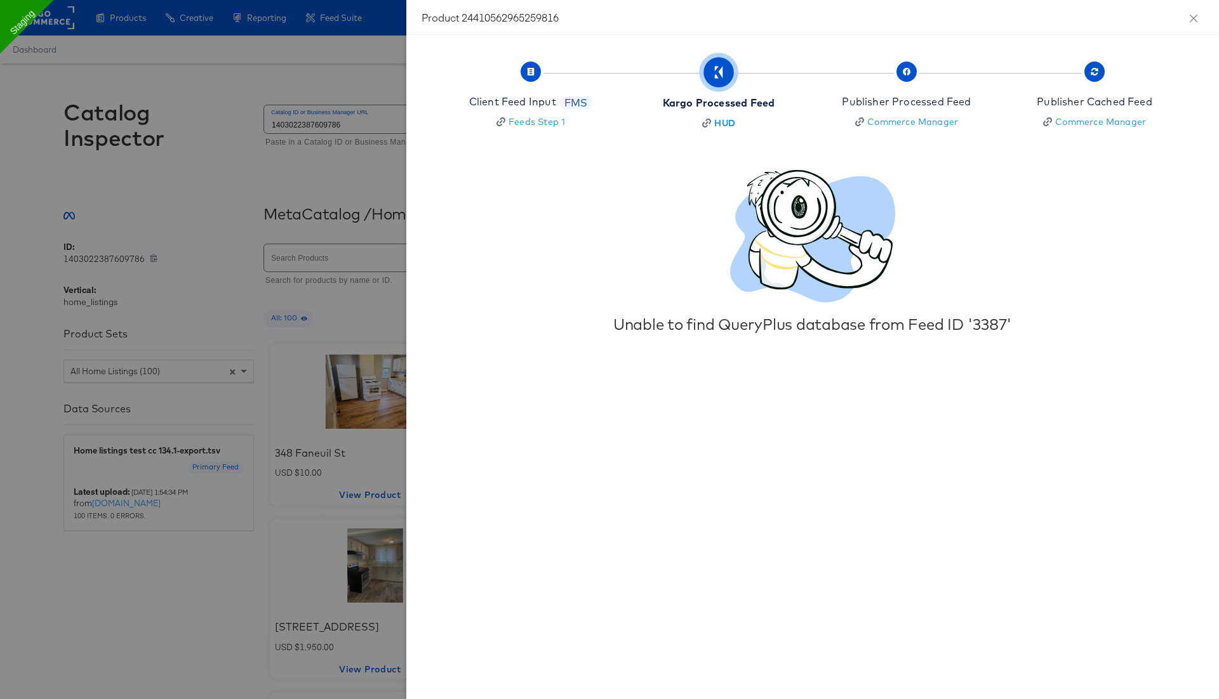
click at [368, 85] on div at bounding box center [609, 349] width 1219 height 699
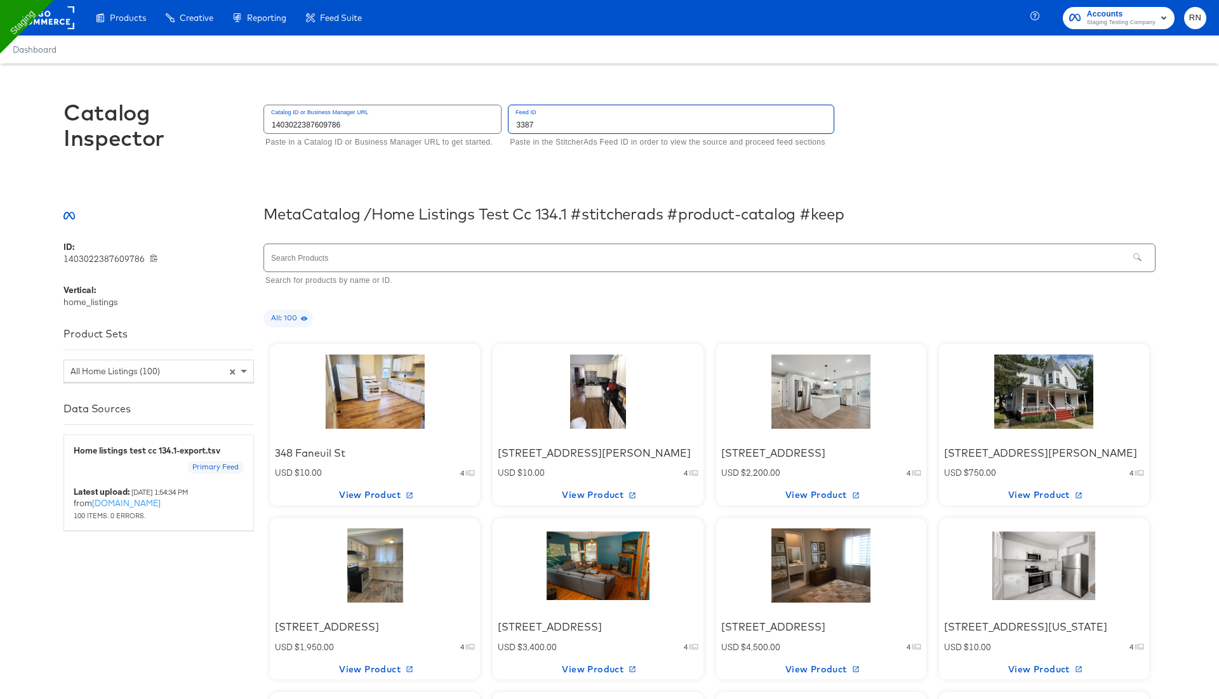
drag, startPoint x: 544, startPoint y: 124, endPoint x: 483, endPoint y: 124, distance: 60.9
click at [483, 124] on div "Catalog ID or Business Manager URL 1403022387609786 Paste in a Catalog ID or Bu…" at bounding box center [709, 126] width 892 height 49
click at [319, 126] on input "1403022387609786" at bounding box center [382, 118] width 237 height 27
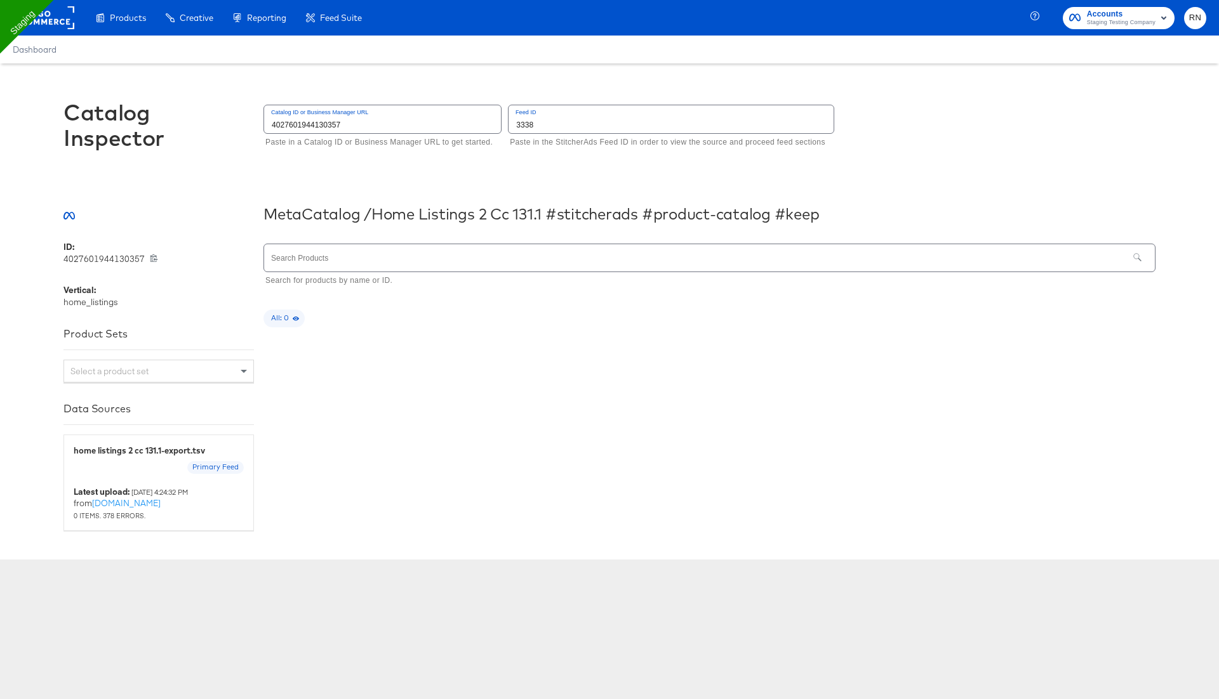
click at [841, 261] on input "text" at bounding box center [696, 257] width 864 height 27
